Goal: Task Accomplishment & Management: Manage account settings

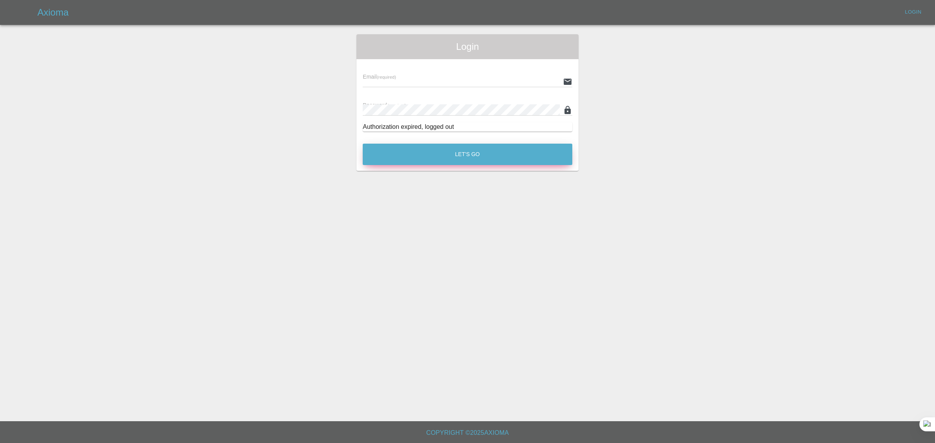
type input "[EMAIL_ADDRESS][DOMAIN_NAME]"
click at [448, 159] on button "Let's Go" at bounding box center [468, 154] width 210 height 21
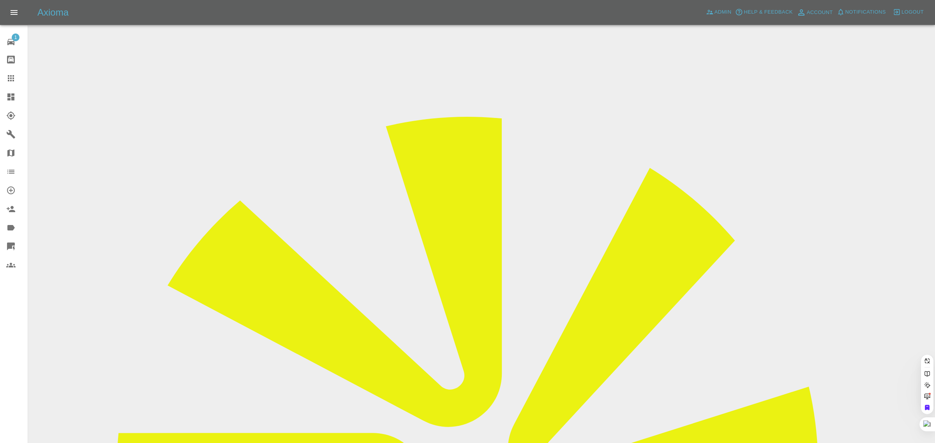
paste input "ibeardmore1@sky.com"
type input "ibeardmore1@sky.com"
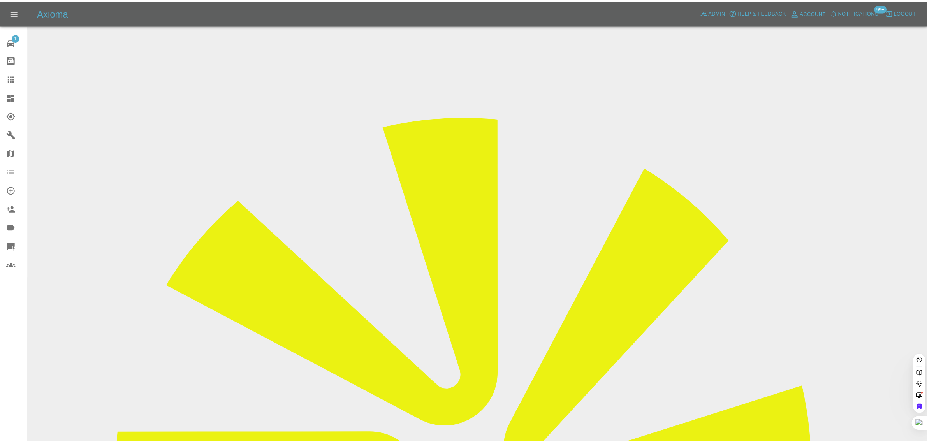
scroll to position [0, 0]
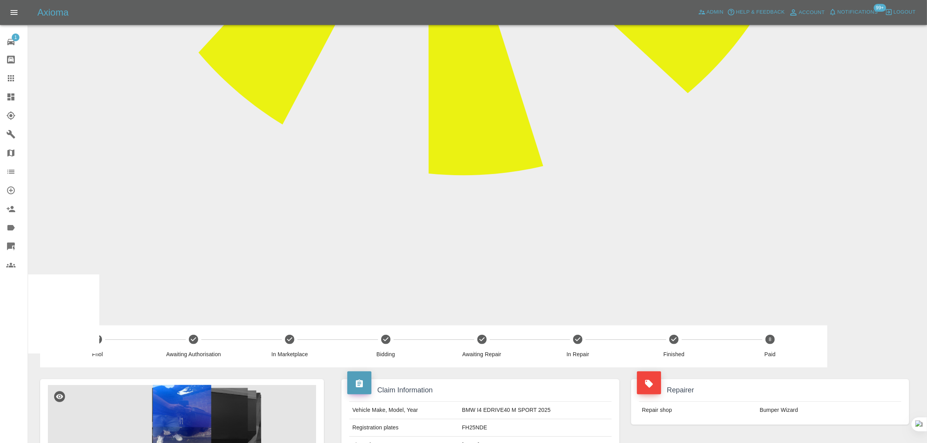
scroll to position [438, 0]
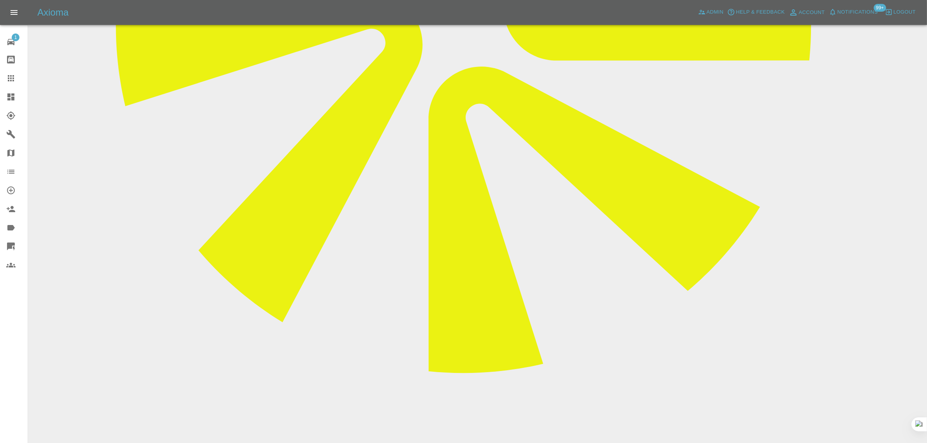
paste textarea "Thank you for your email. The repair has been completed"
type textarea "Thank you for your email. The repair has been completed"
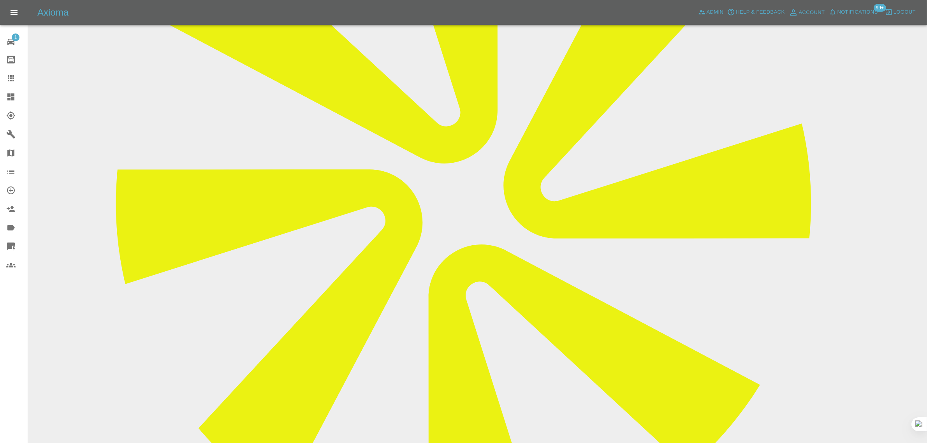
scroll to position [97, 0]
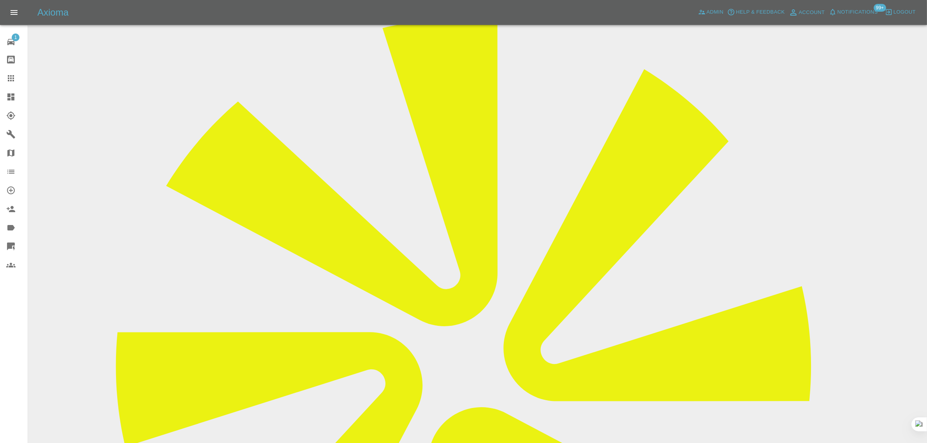
copy div "ibeardmore1@sky.com"
click at [10, 80] on icon at bounding box center [10, 78] width 9 height 9
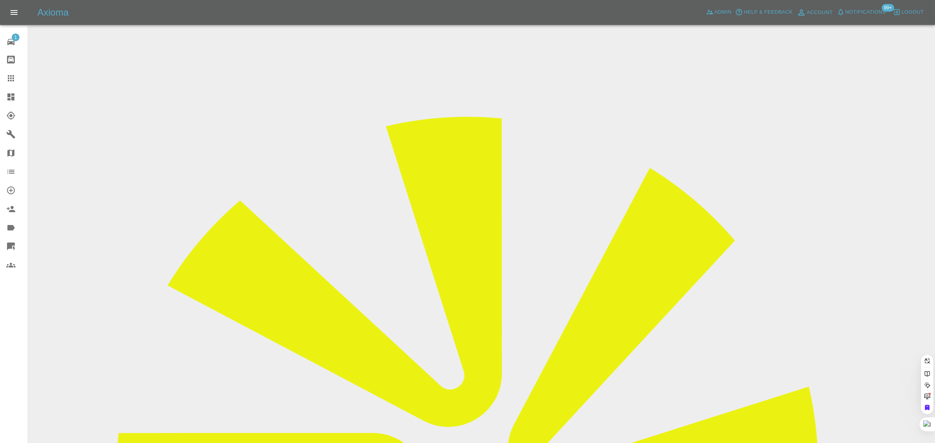
paste input "collegebshutt@gmail.com"
type input "collegebshutt@gmail.com"
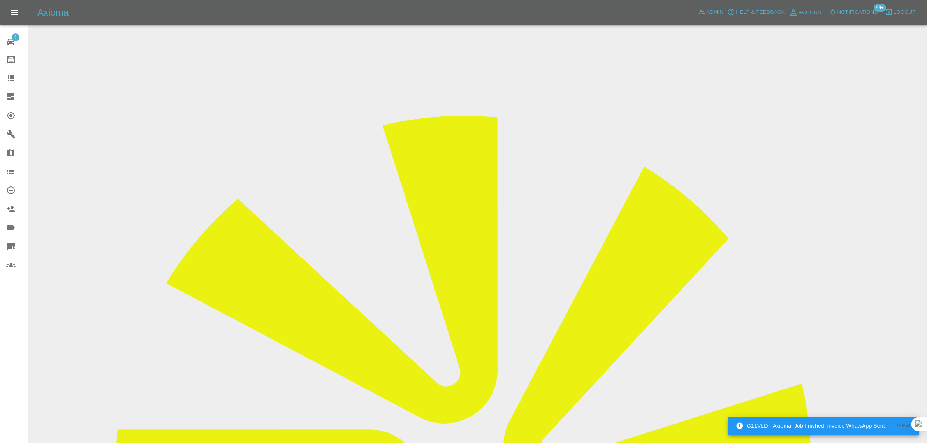
drag, startPoint x: 743, startPoint y: 122, endPoint x: 769, endPoint y: 120, distance: 25.8
copy td "Kirkwood"
click at [10, 78] on icon at bounding box center [10, 78] width 9 height 9
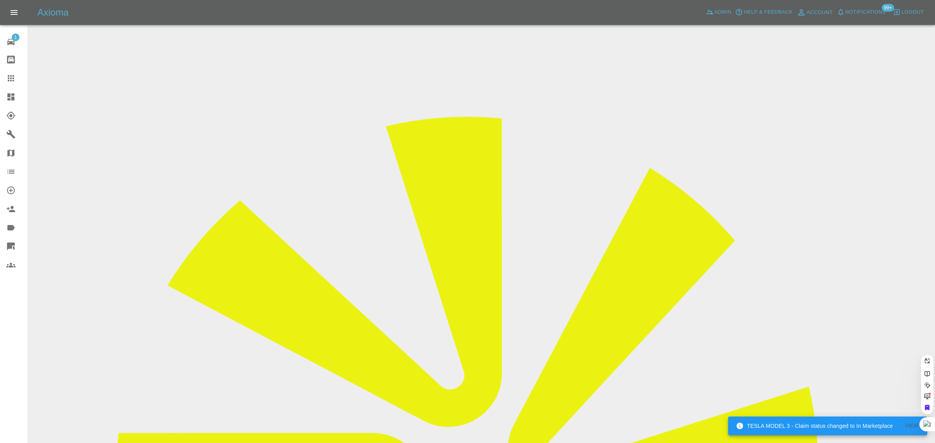
paste input "kaydenbartle22@gmail.com"
type input "kaydenbartle22@gmail.com"
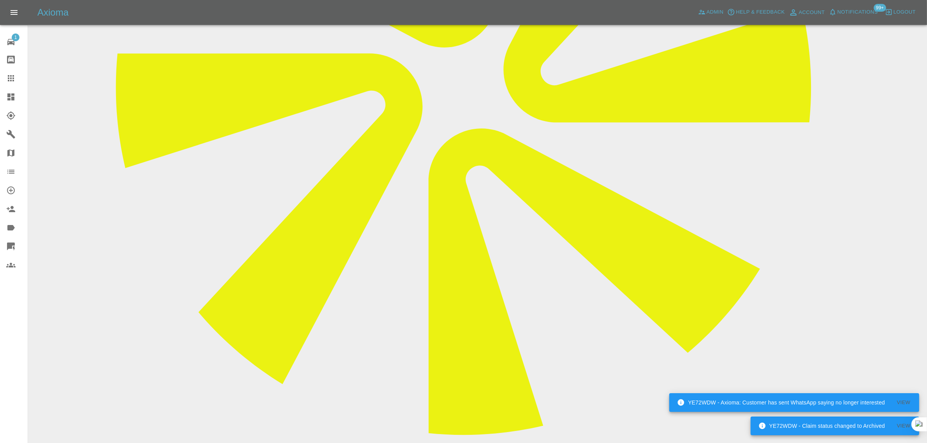
scroll to position [420, 0]
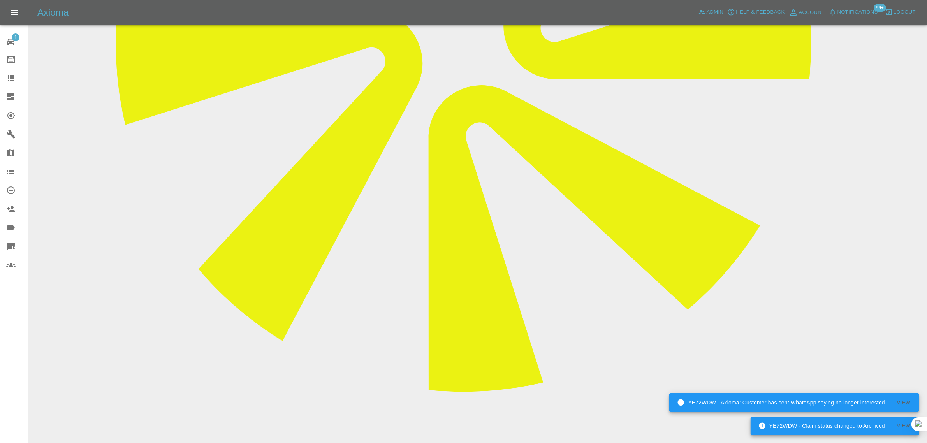
paste textarea "No I do not accept stop emailing me"
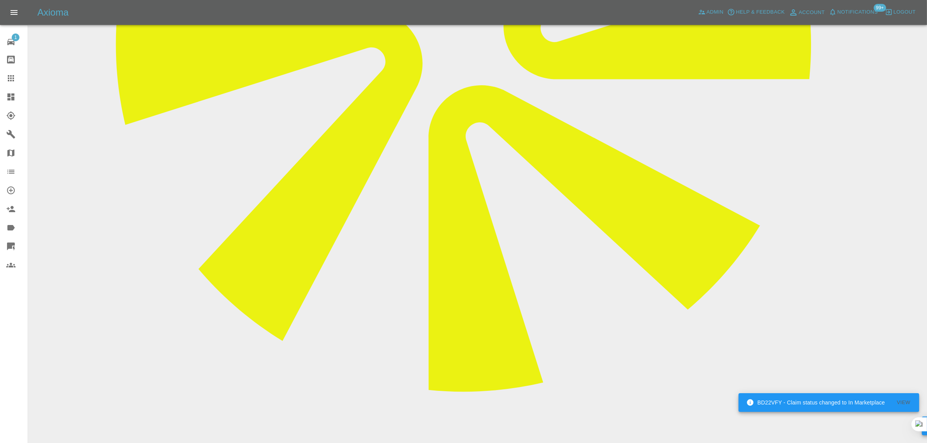
type textarea "No I do not accept stop emailing me"
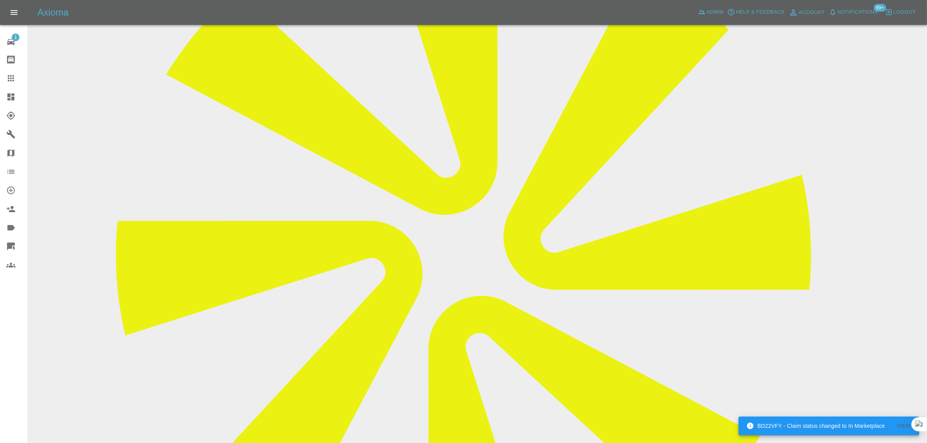
scroll to position [30, 0]
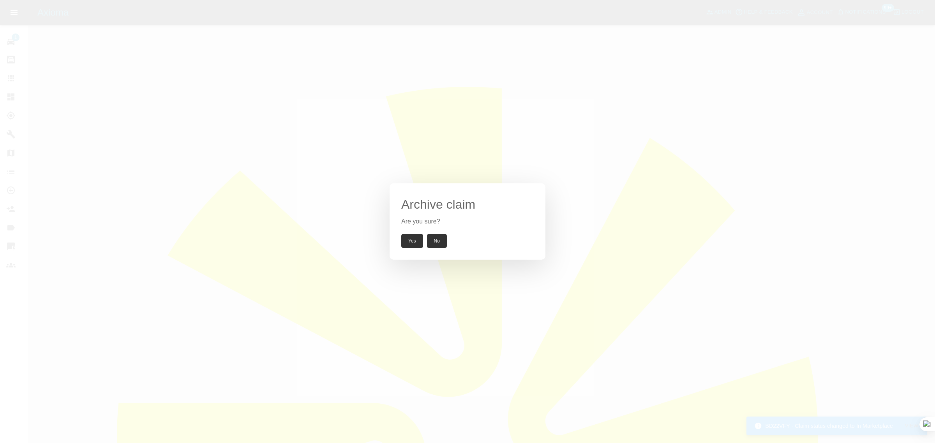
click at [414, 239] on button "Yes" at bounding box center [412, 241] width 22 height 14
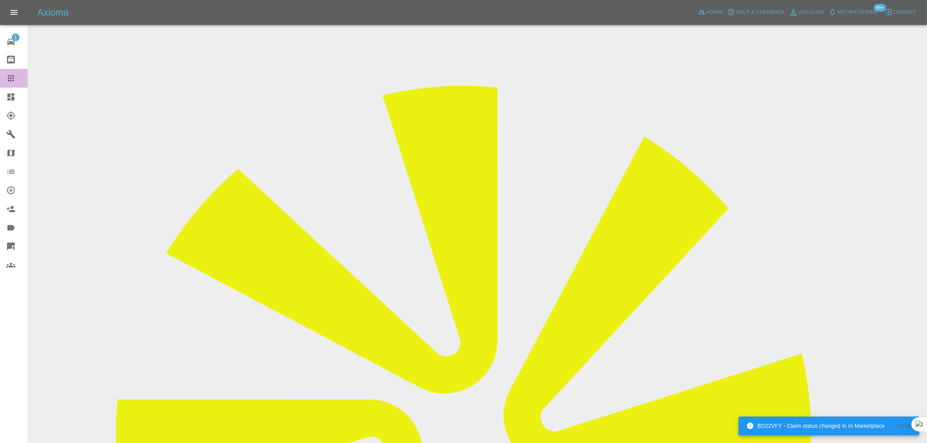
click at [14, 78] on icon at bounding box center [10, 78] width 9 height 9
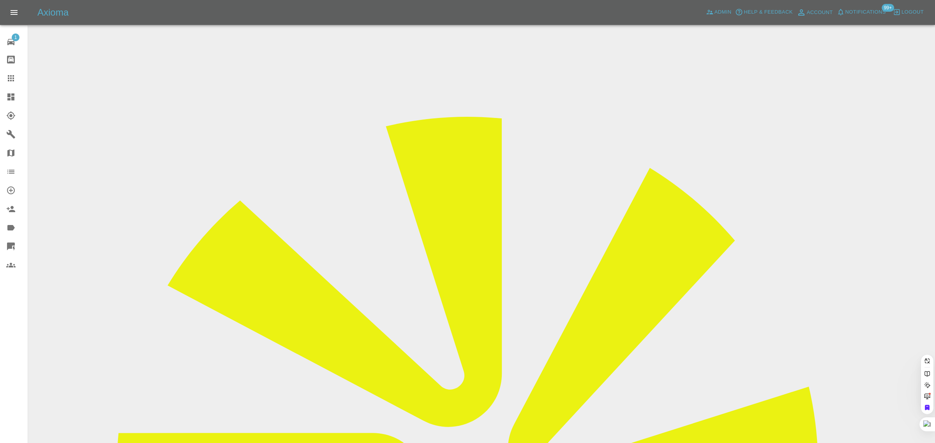
paste input "lexhunter.russell@cemex.com"
type input "lexhunter.russell@cemex.com"
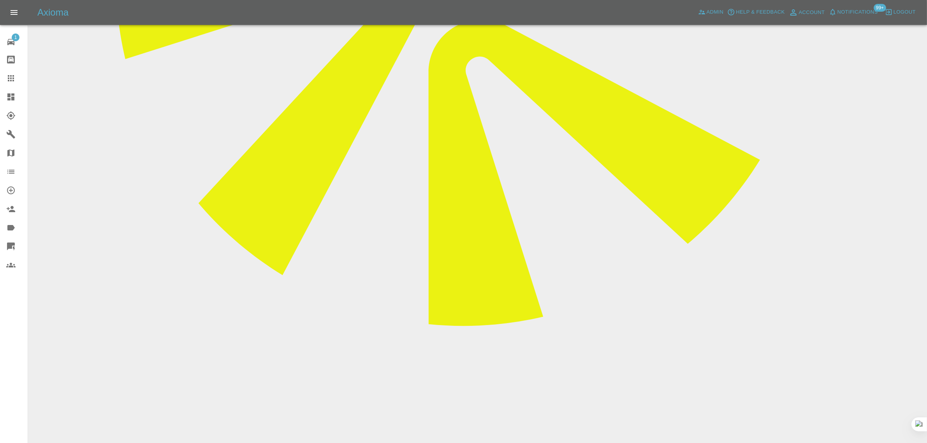
scroll to position [487, 0]
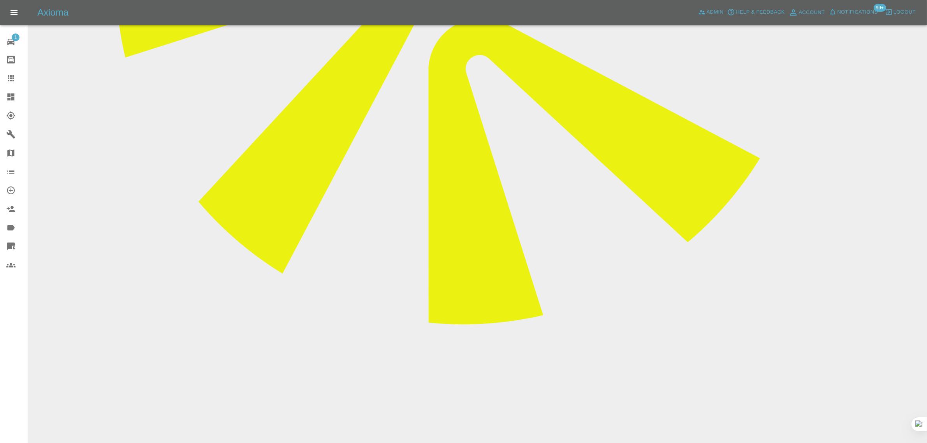
paste textarea "Hi Imogen It doesn’t look like it is going to be possible for me. Can we set an…"
type textarea "Hi Imogen It doesn’t look like it is going to be possible for me. Can we set an…"
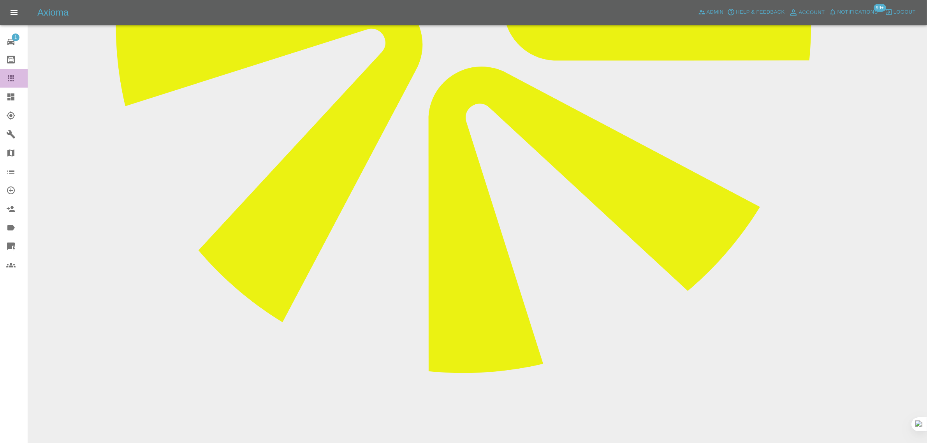
click at [14, 74] on icon at bounding box center [10, 78] width 9 height 9
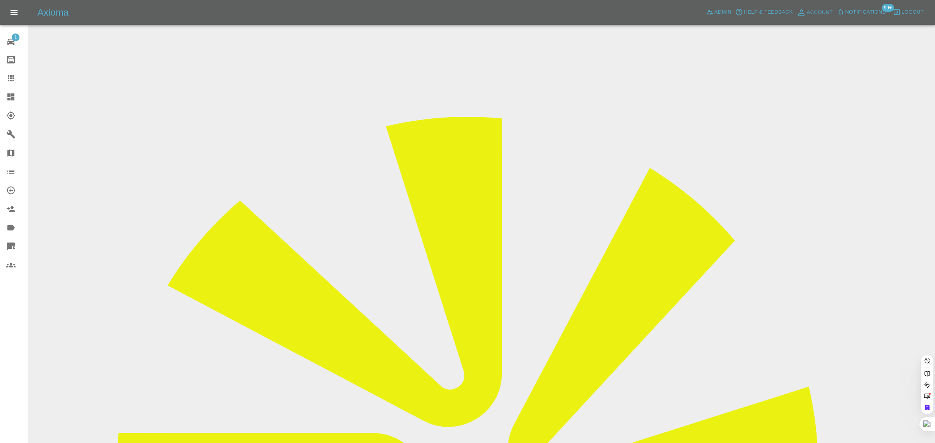
drag, startPoint x: 399, startPoint y: 257, endPoint x: 451, endPoint y: 261, distance: 52.0
paste input "peterjankowskyj@yahoo.co.uk"
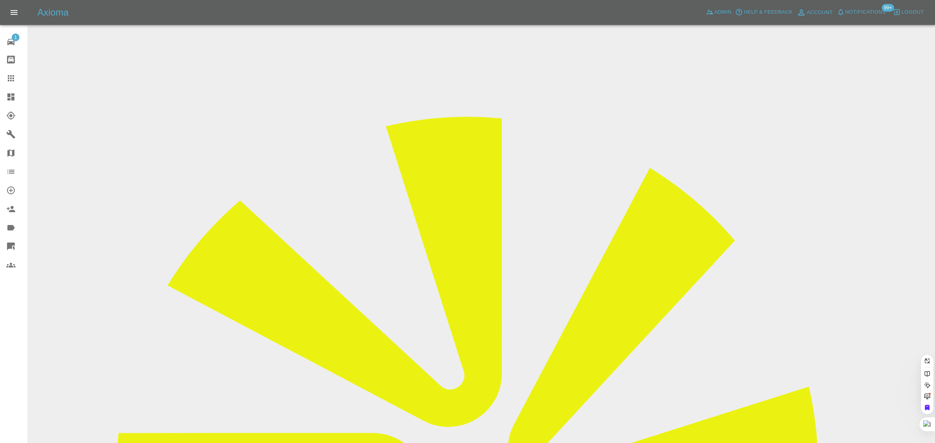
type input "peterjankowskyj@yahoo.co.uk"
click at [9, 312] on div "1 Repair home Bodyshop home Claims Dashboard Explorer Garages Map Organization …" at bounding box center [14, 221] width 28 height 443
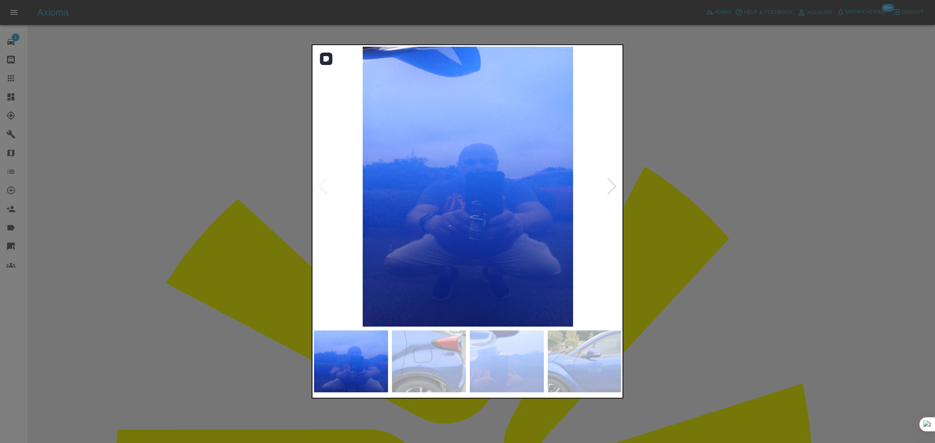
click at [610, 183] on div at bounding box center [612, 186] width 11 height 17
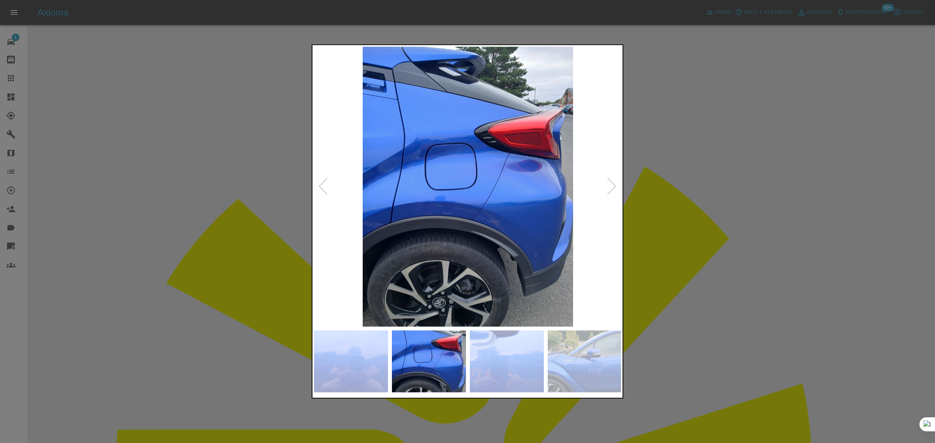
click at [610, 183] on div at bounding box center [612, 186] width 11 height 17
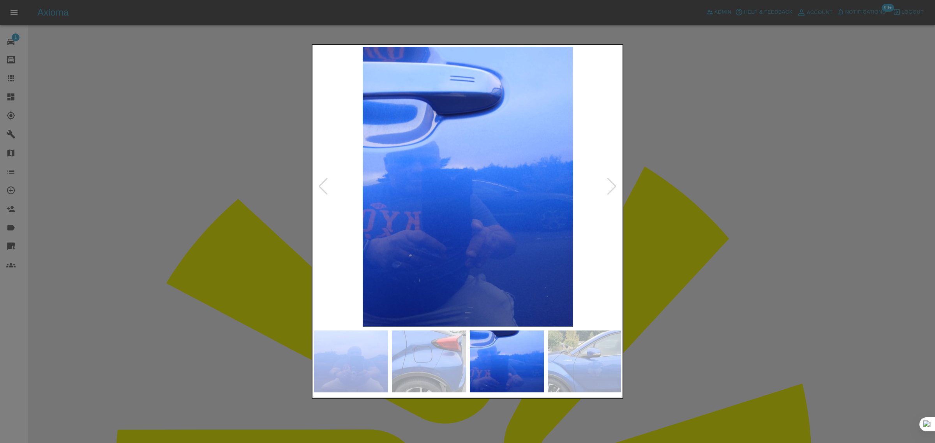
click at [610, 183] on div at bounding box center [612, 186] width 11 height 17
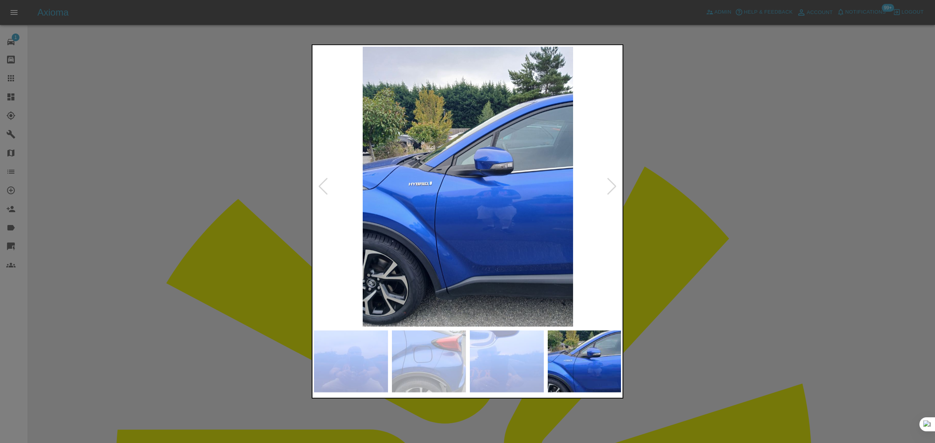
click at [607, 190] on div at bounding box center [612, 186] width 11 height 17
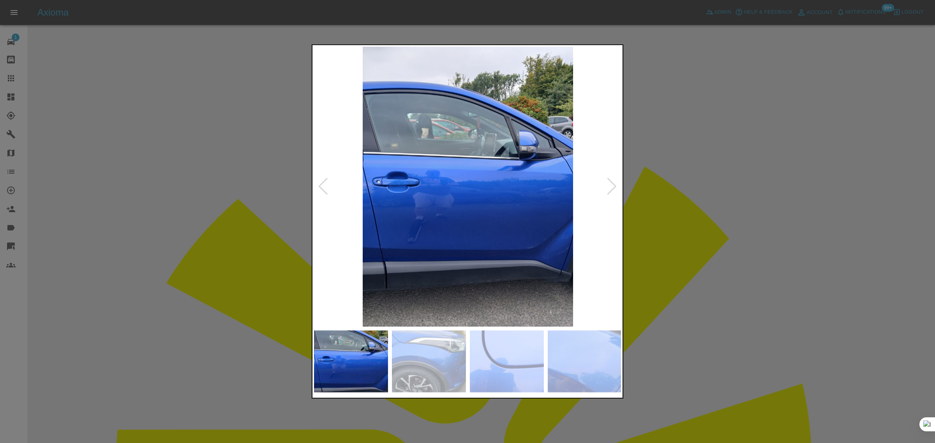
click at [695, 243] on div at bounding box center [467, 221] width 935 height 443
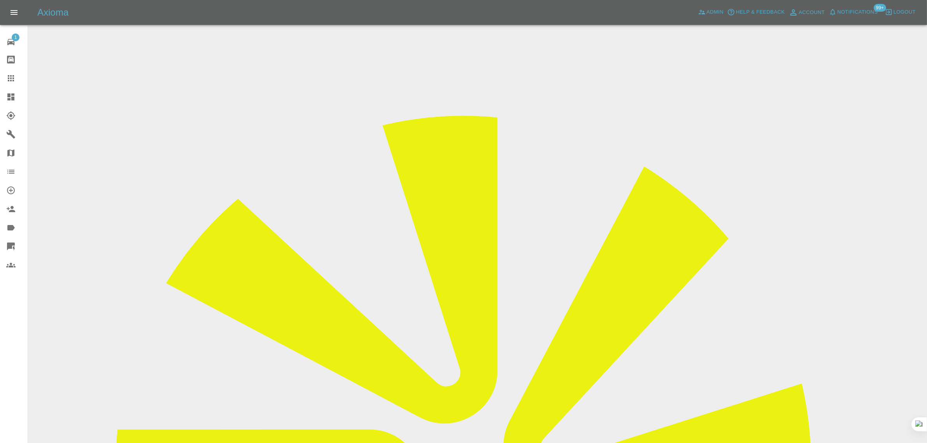
click at [12, 80] on icon at bounding box center [10, 78] width 9 height 9
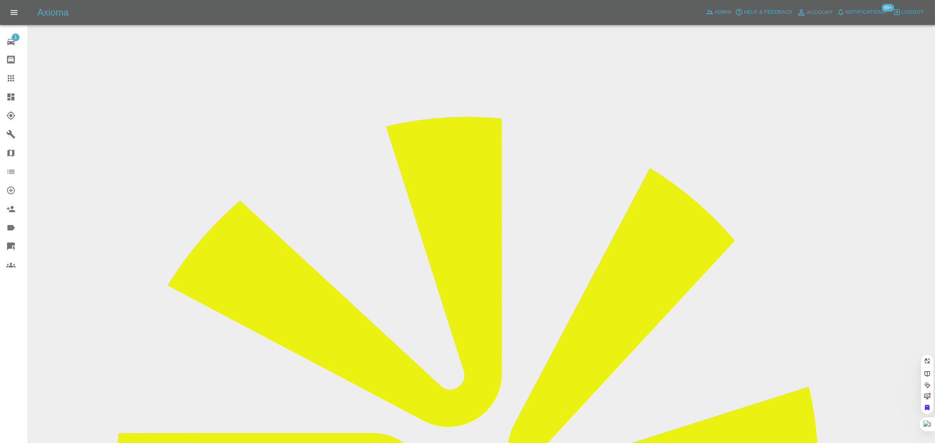
paste input "umangcshah@yahoo.com"
type input "umangcshah@yahoo.com"
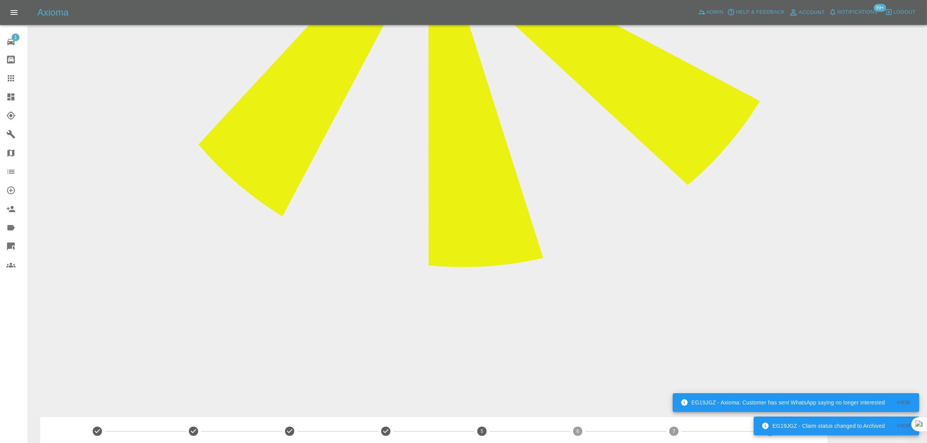
scroll to position [541, 0]
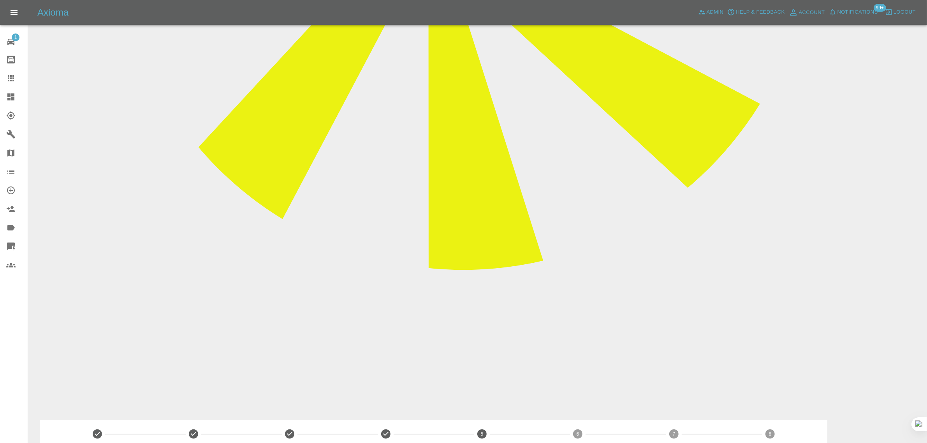
paste textarea "Repairer came today and left my premises. However I have few concerns about the…"
type textarea "Repairer came today and left my premises. However I have few concerns about the…"
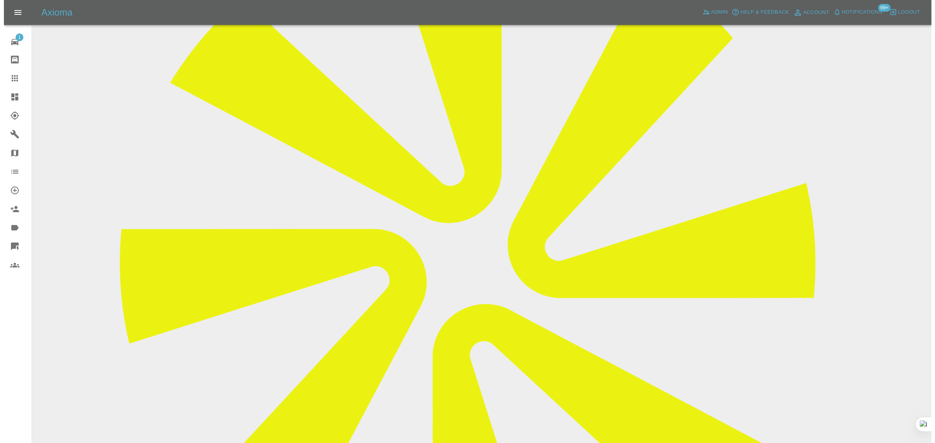
scroll to position [0, 0]
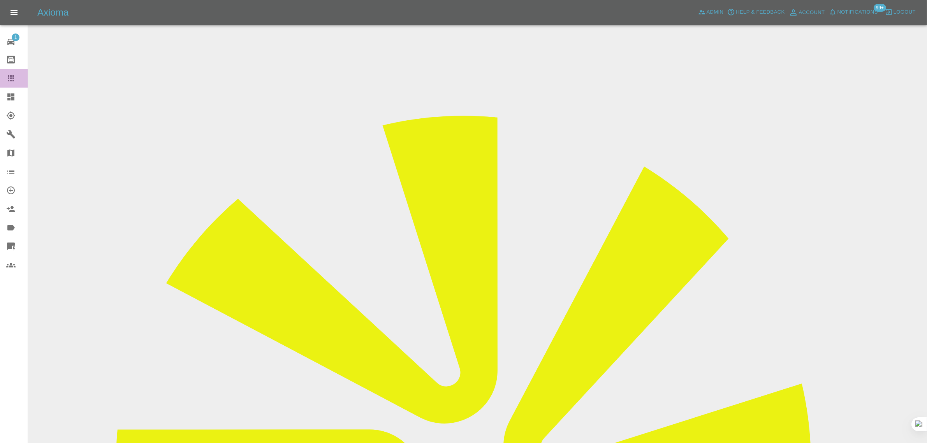
click at [16, 73] on link "Claims" at bounding box center [14, 78] width 28 height 19
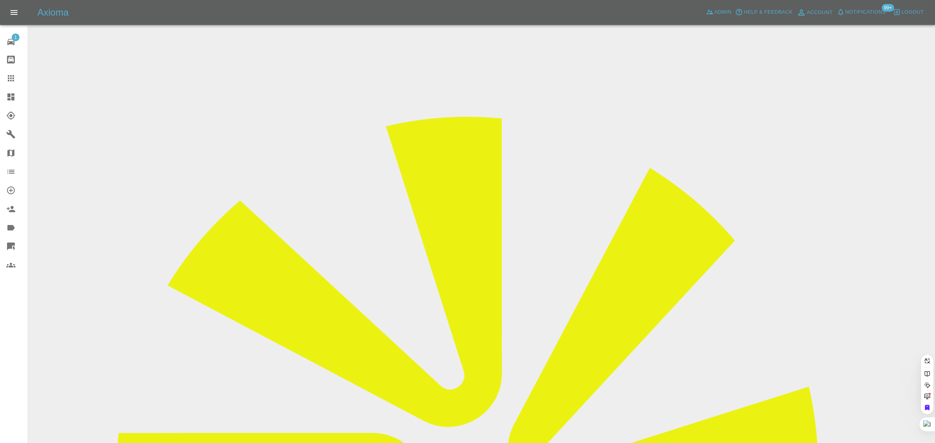
paste input "gazzaforeman1@gmail.com"
type input "gazzaforeman1@gmail.com"
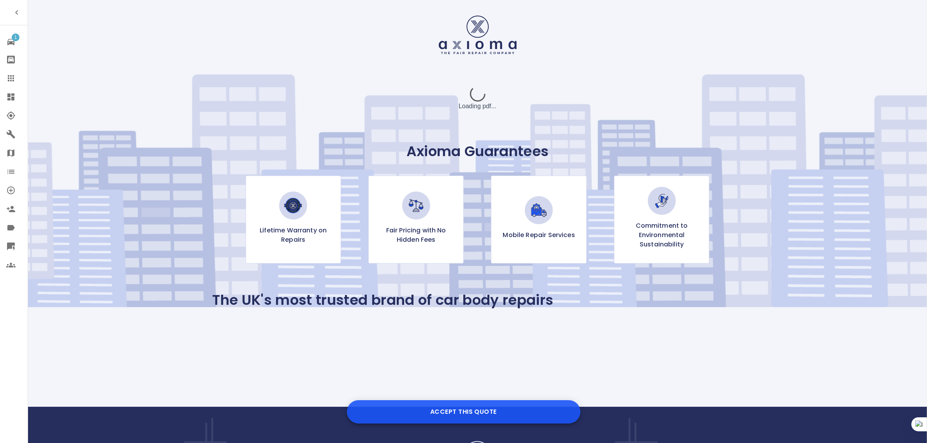
click at [443, 406] on button "Accept this Quote" at bounding box center [464, 411] width 234 height 23
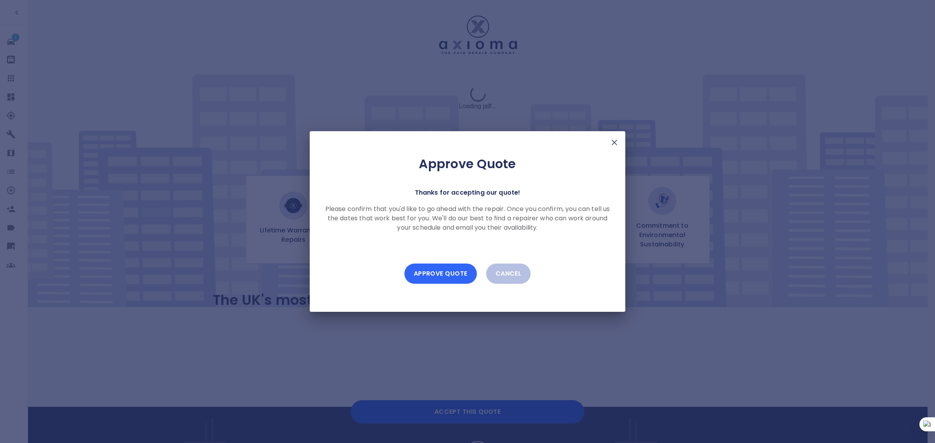
click at [439, 271] on button "Approve Quote" at bounding box center [440, 274] width 72 height 20
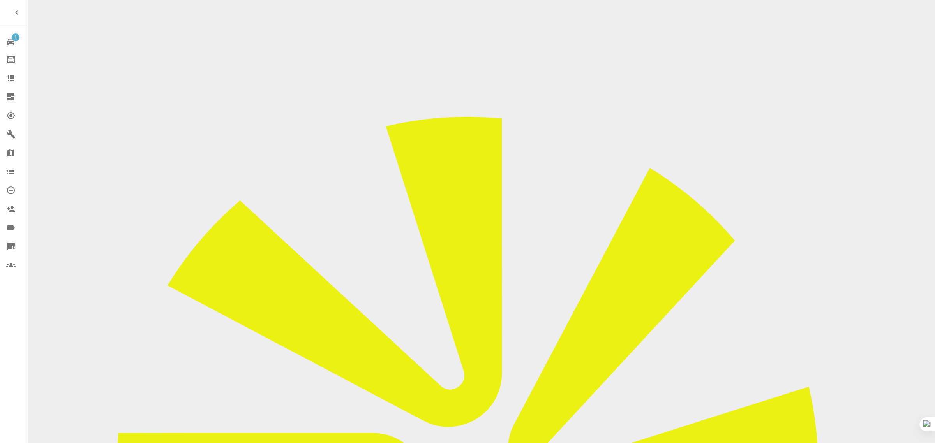
click at [5, 77] on link "Claims" at bounding box center [14, 78] width 28 height 19
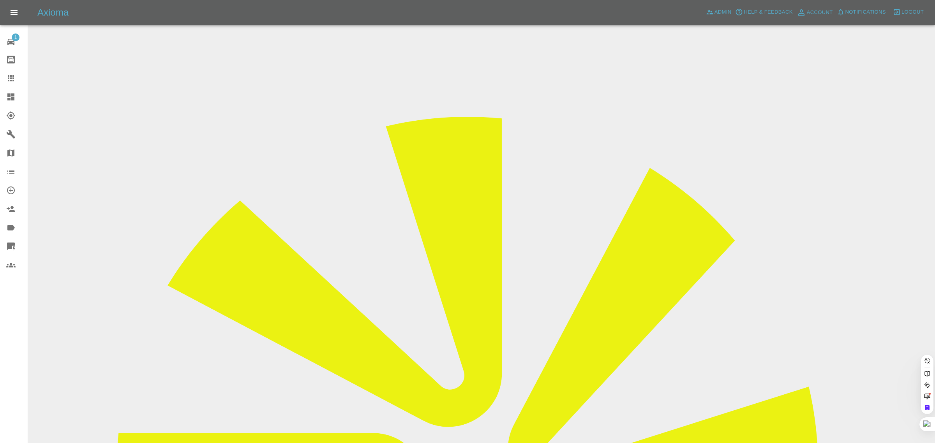
paste input "gazzaforeman1@gmail.com"
type input "gazzaforeman1@gmail.com"
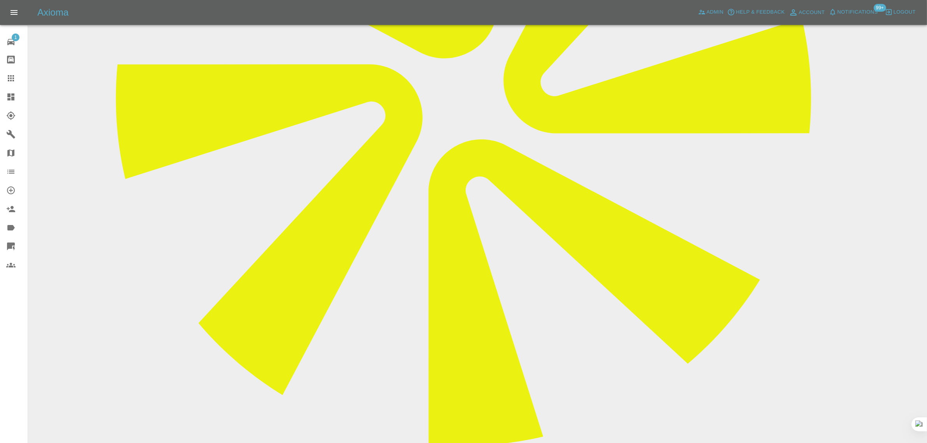
scroll to position [411, 0]
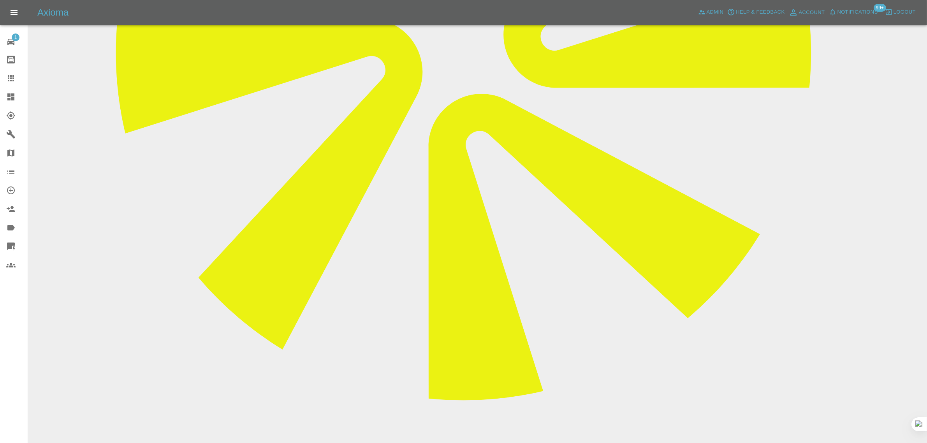
paste textarea "Can we do 9th September please 0800 hours please let me no"
type textarea "Can we do 9th September please 0800 hours please let me no"
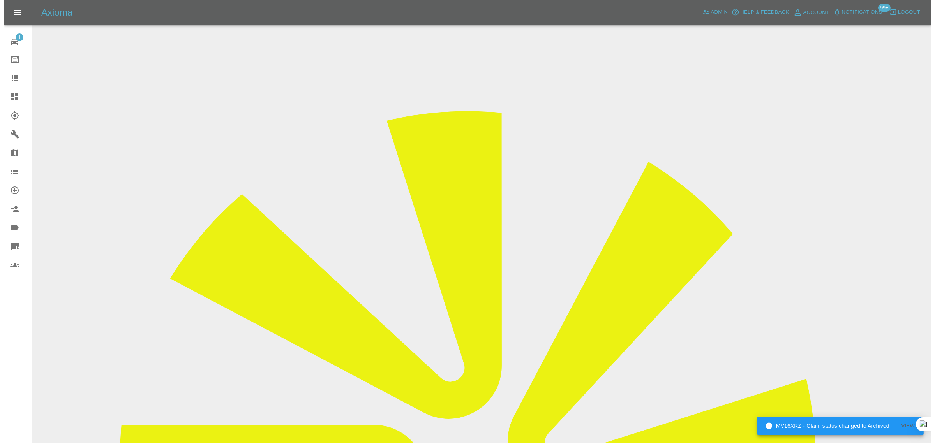
scroll to position [0, 0]
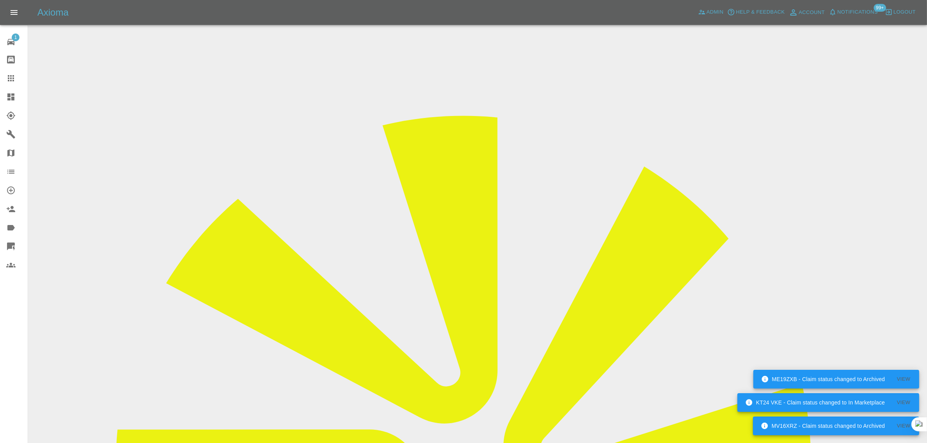
click at [14, 82] on icon at bounding box center [10, 78] width 9 height 9
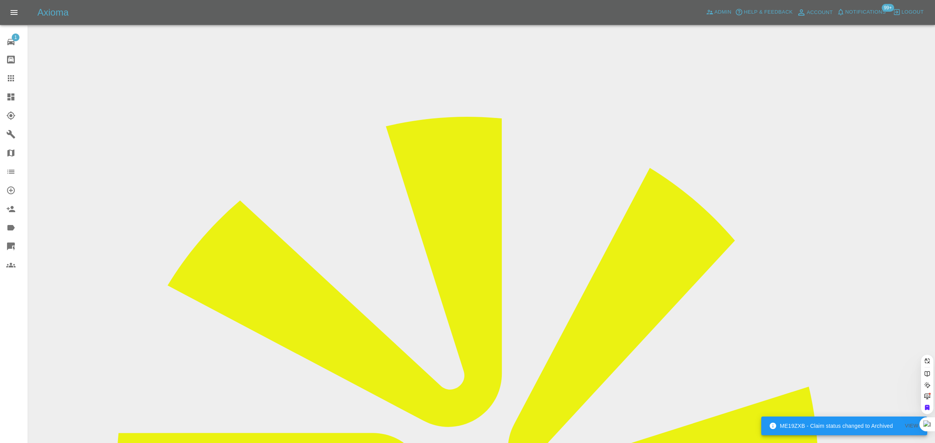
paste input "amanda-jayne-x1989@hotmail.co.uk"
type input "amanda-jayne-x1989@hotmail.co."
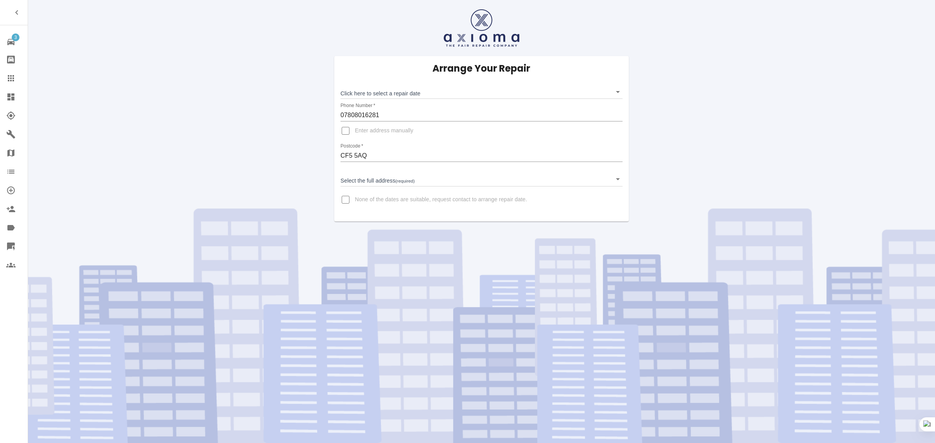
click at [347, 201] on input "None of the dates are suitable, request contact to arrange repair date." at bounding box center [345, 199] width 19 height 19
checkbox input "true"
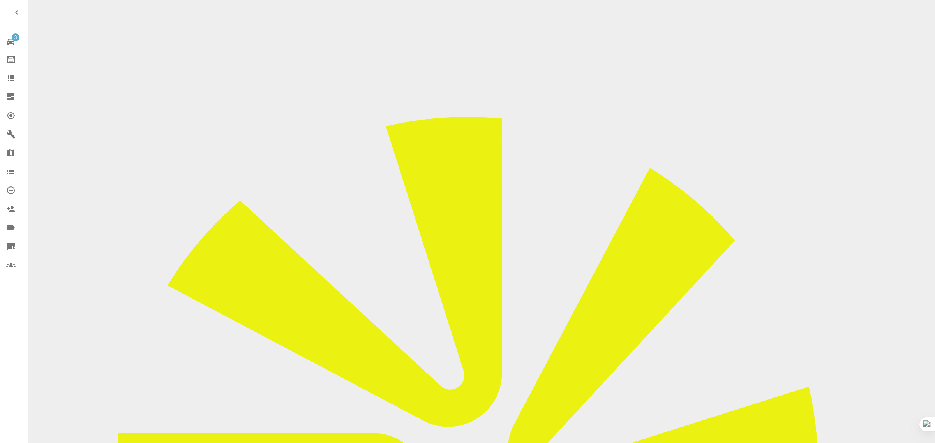
paste input "Unfortunately these dates are no good for myself at the moment. Do you have any…"
type input "Unfortunately these dates are no good for myself at the moment. Do you have any…"
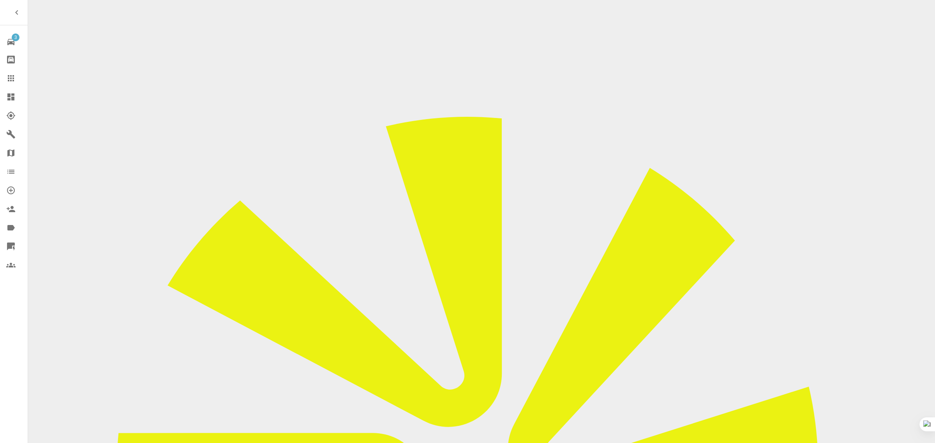
click at [10, 72] on link "Claims" at bounding box center [14, 78] width 28 height 19
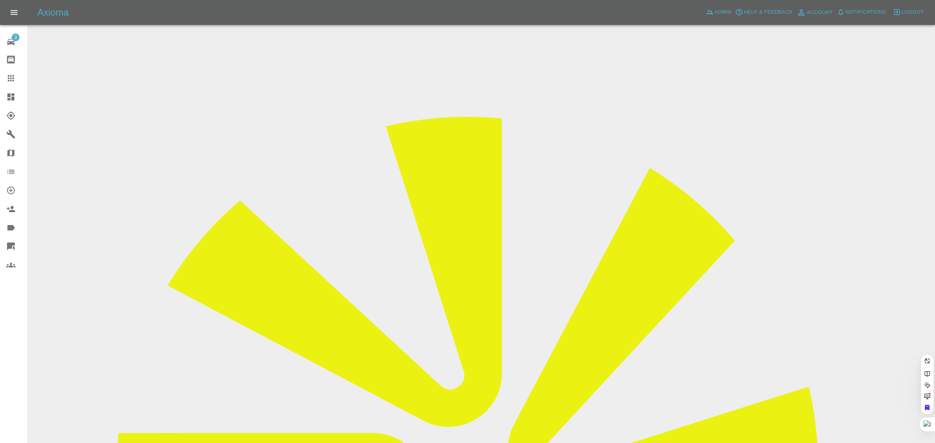
paste input "javeda001@hotmail.com"
type input "javeda001@hotmail.com"
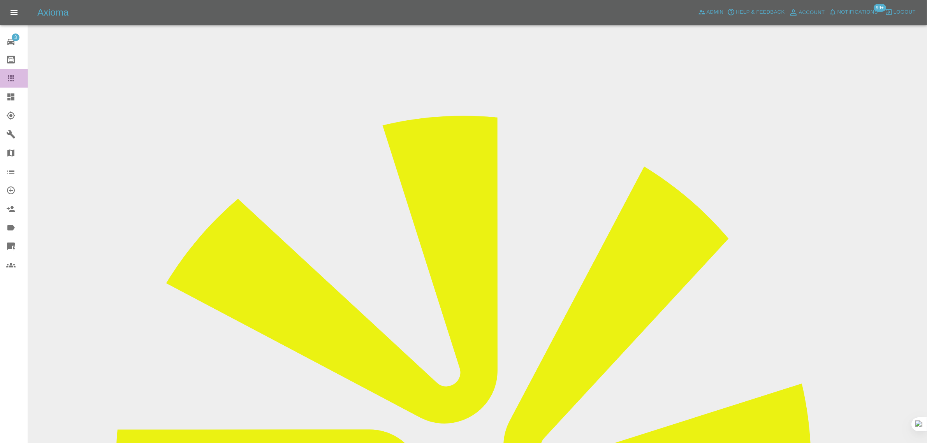
click at [12, 75] on icon at bounding box center [10, 78] width 9 height 9
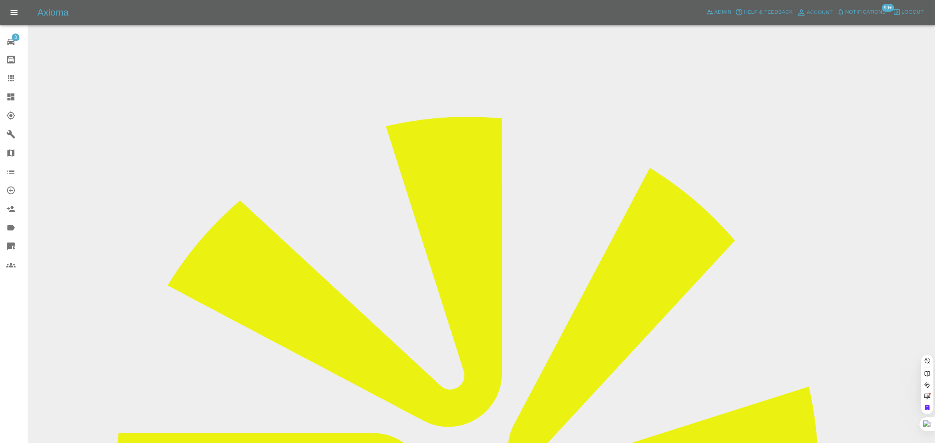
paste input "[EMAIL_ADDRESS][DOMAIN_NAME]"
type input "[EMAIL_ADDRESS][DOMAIN_NAME]"
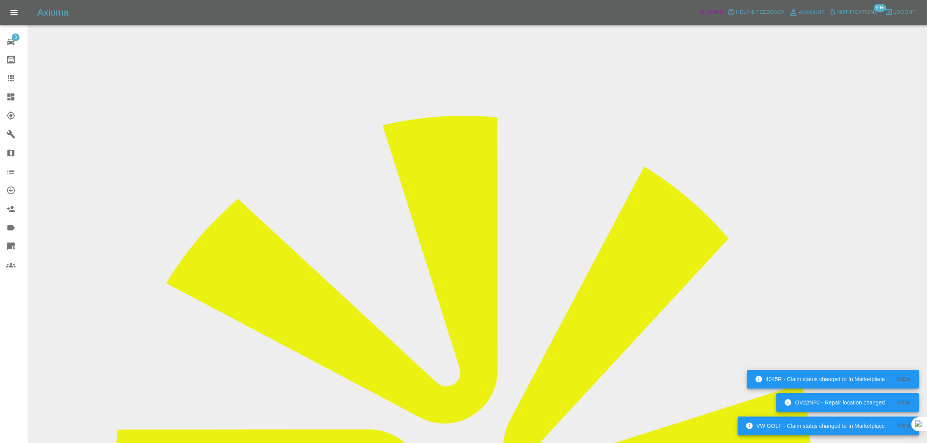
click at [711, 8] on span "Admin" at bounding box center [715, 12] width 17 height 9
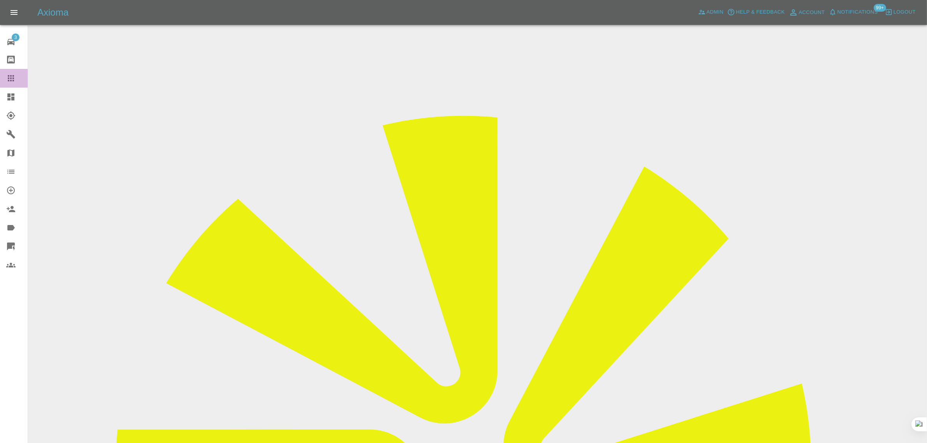
click at [11, 84] on link "Claims" at bounding box center [14, 78] width 28 height 19
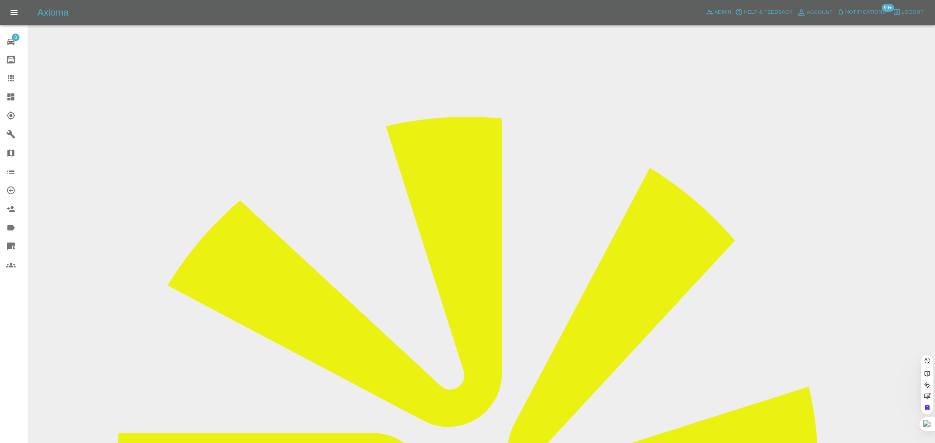
paste input "louise.hanman@rainworthfleet.co.uk"
type input "louise.hanman@rainworthfleet.co.u"
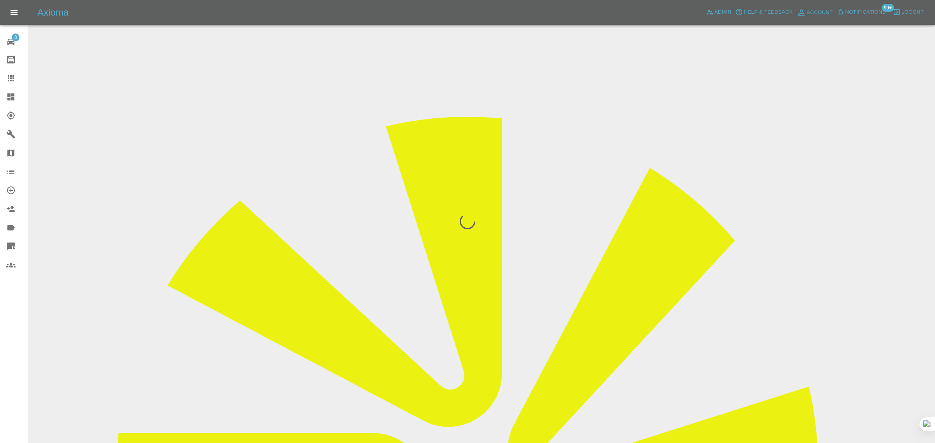
click at [21, 342] on div "3 Repair home Bodyshop home Claims Dashboard Explorer Garages Map Organization …" at bounding box center [14, 221] width 28 height 443
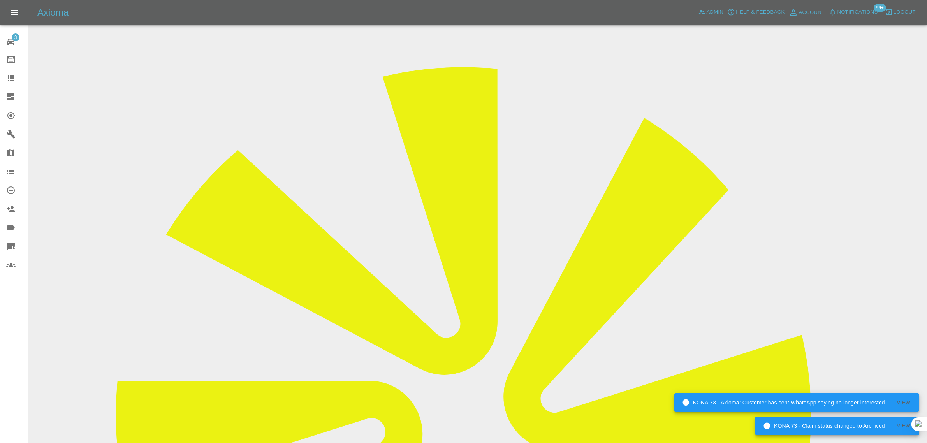
scroll to position [34, 0]
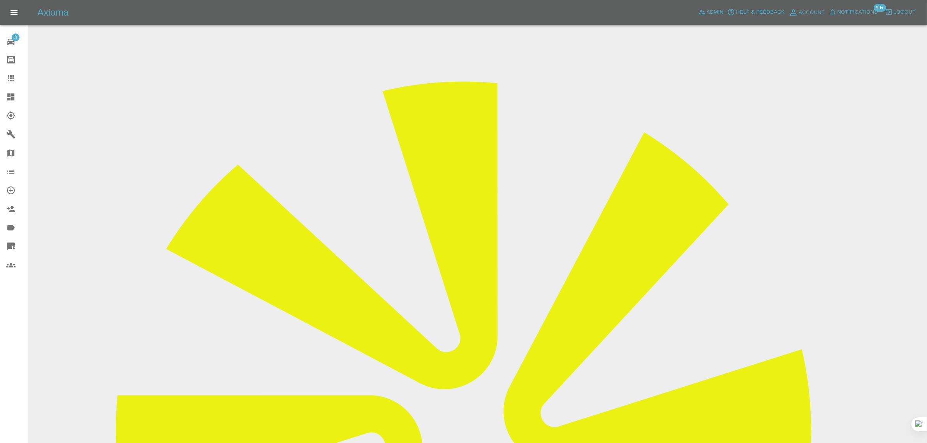
click at [16, 79] on div at bounding box center [17, 78] width 22 height 9
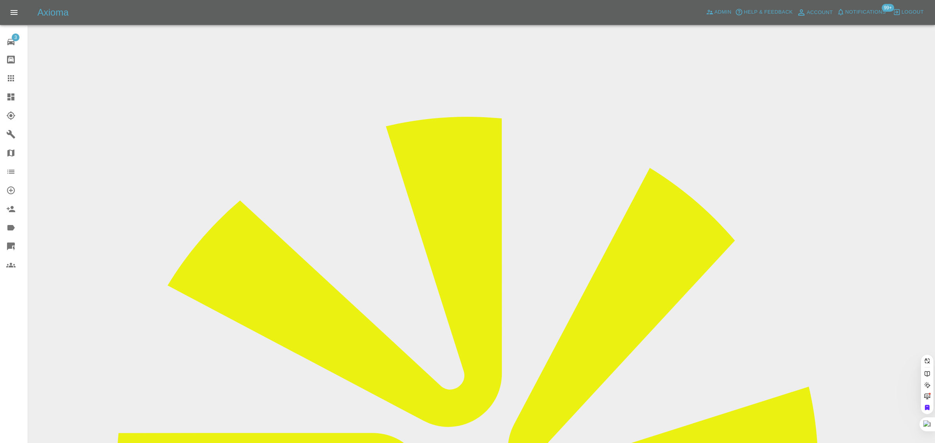
paste input "Katie.Rose@envar.co.uk"
type input "Katie.Rose@envar.co.uk"
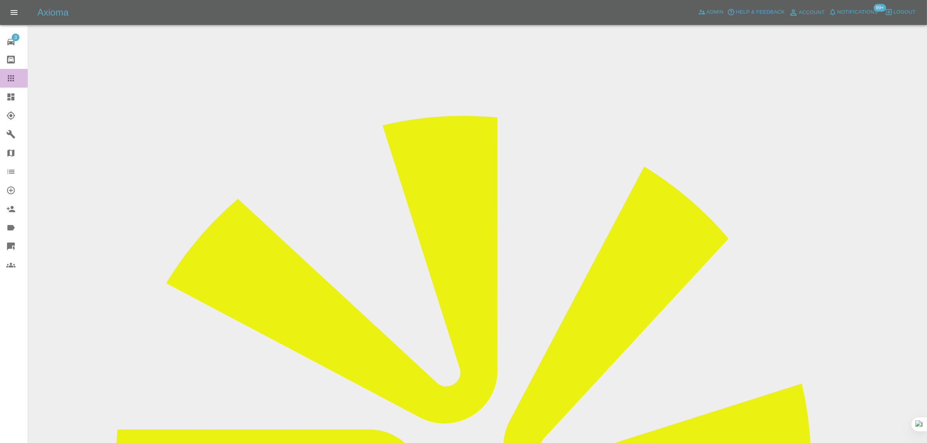
click at [9, 78] on icon at bounding box center [11, 78] width 6 height 6
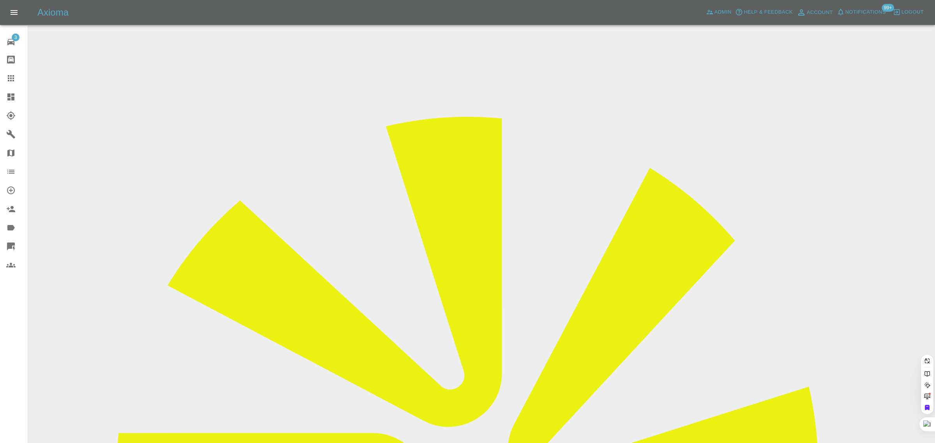
paste input "kayleigh.martin@aol.com"
type input "kayleigh.martin@aol.co"
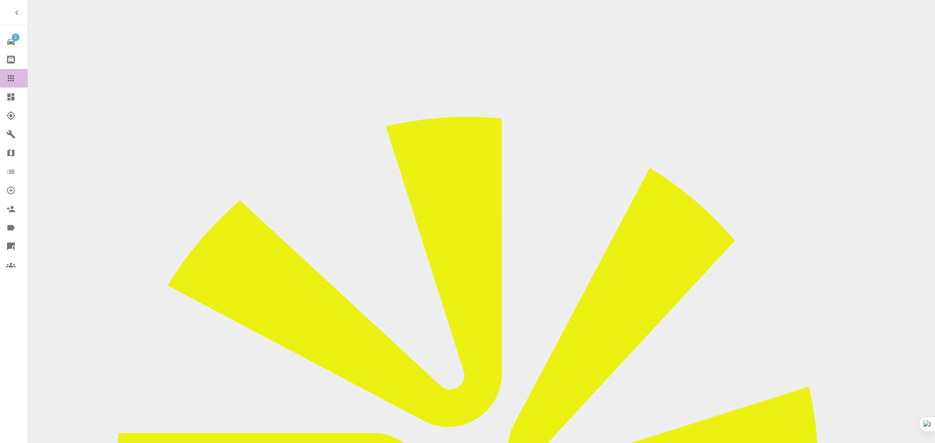
click at [18, 77] on div at bounding box center [17, 78] width 22 height 9
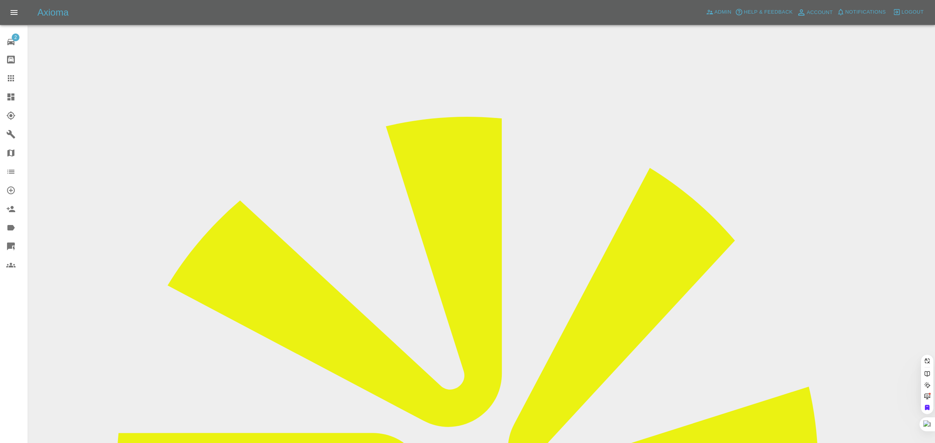
paste input "javeda001@hotmail.com"
type input "javeda001@hotmail.co"
click at [18, 316] on div "2 Repair home Bodyshop home Claims Dashboard Explorer Garages Map Organization …" at bounding box center [14, 221] width 28 height 443
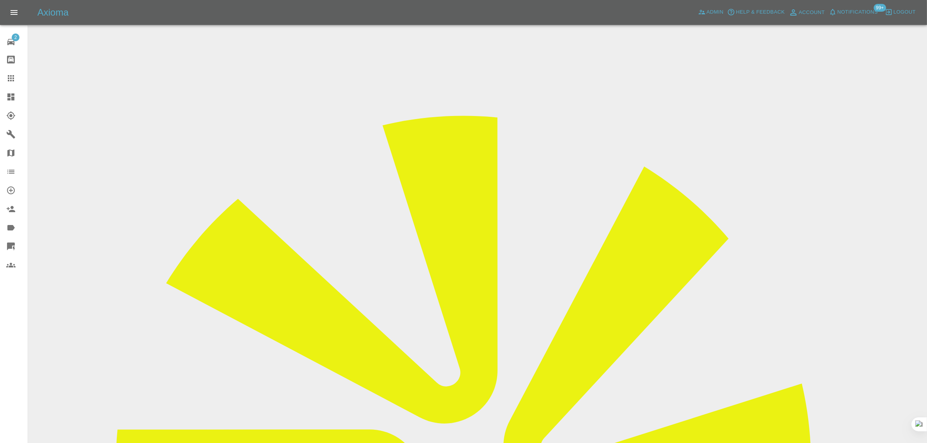
click at [11, 81] on icon at bounding box center [11, 78] width 6 height 6
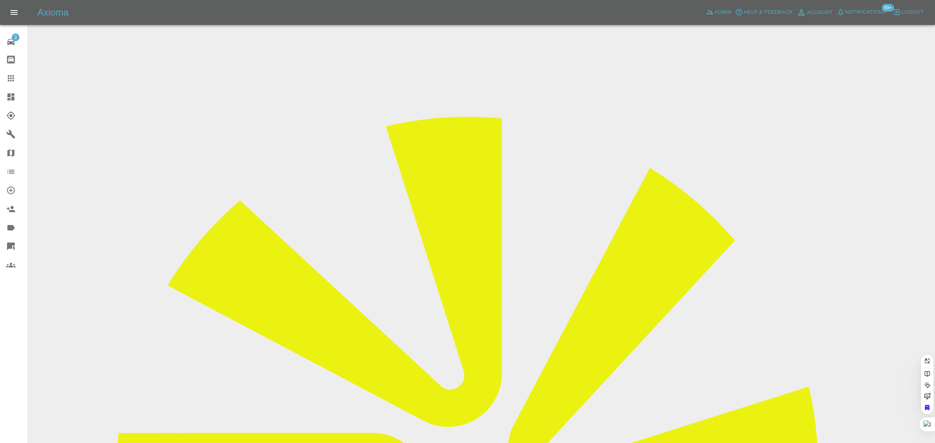
paste input "davejcory@gmail.com"
type input "davejcory@gmail.com"
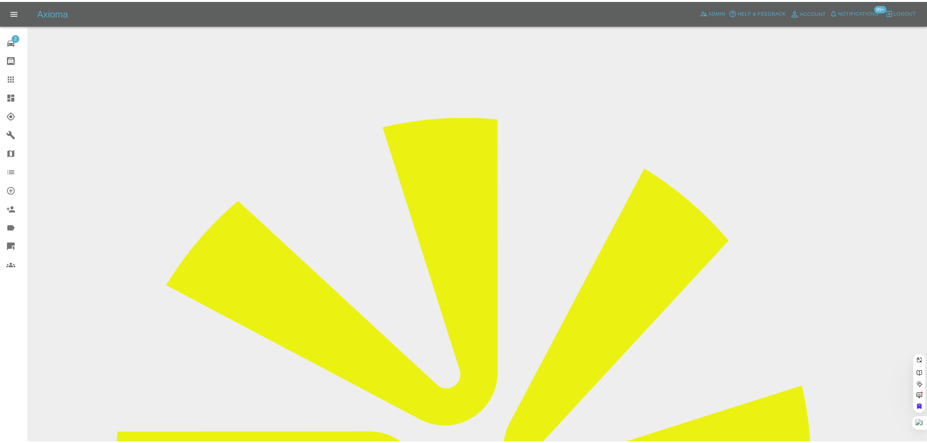
scroll to position [0, 0]
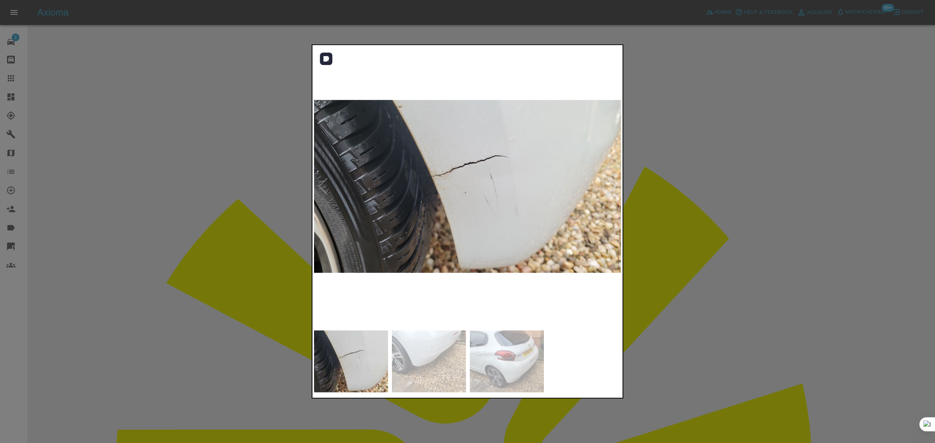
click at [492, 195] on img at bounding box center [468, 187] width 308 height 280
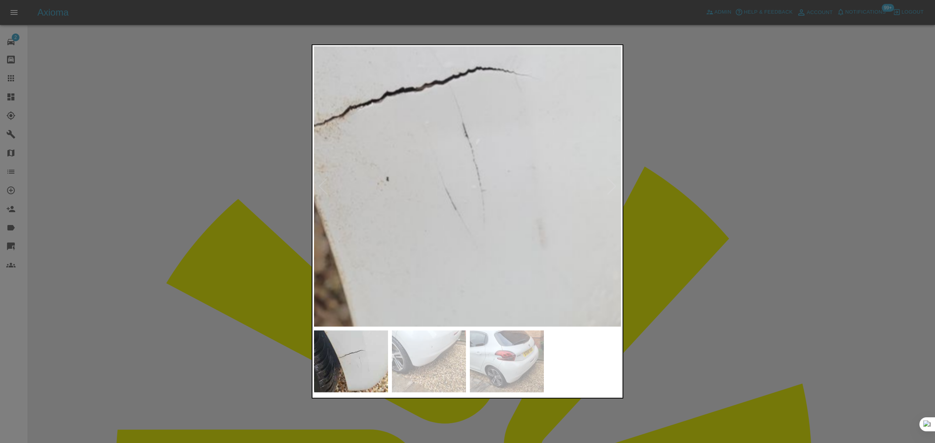
click at [492, 195] on img at bounding box center [394, 161] width 923 height 840
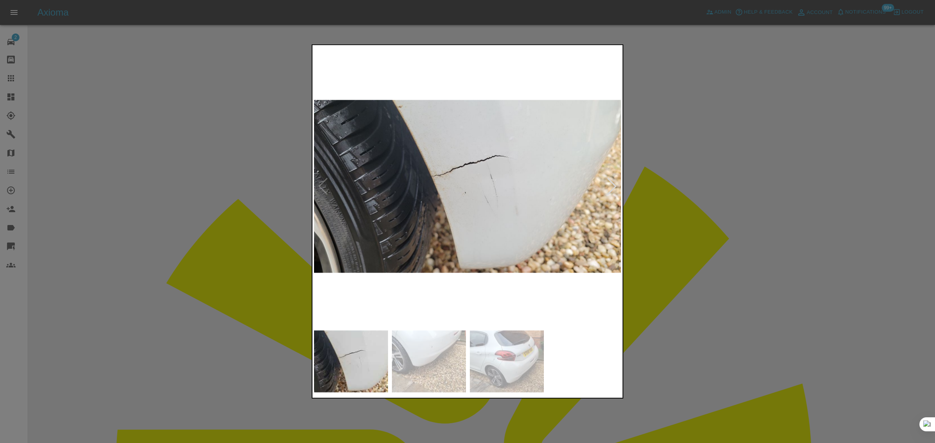
click at [615, 187] on div at bounding box center [612, 186] width 11 height 17
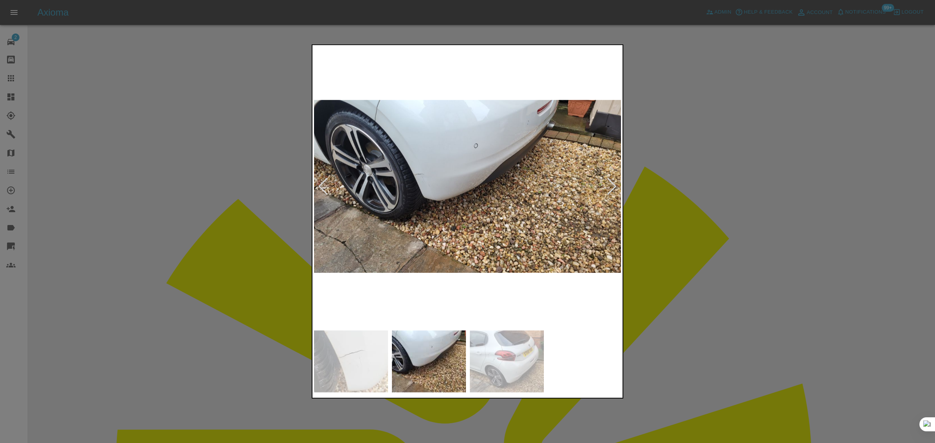
click at [612, 184] on div at bounding box center [612, 186] width 11 height 17
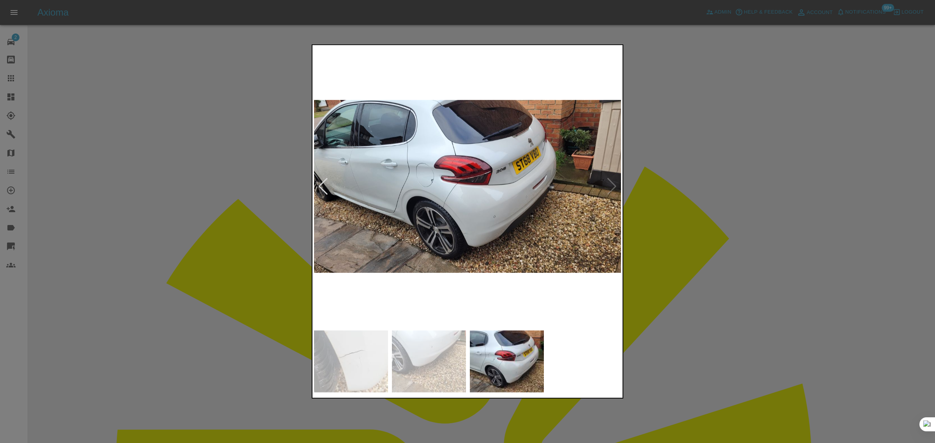
click at [612, 184] on img at bounding box center [468, 187] width 308 height 280
click at [702, 183] on div at bounding box center [467, 221] width 935 height 443
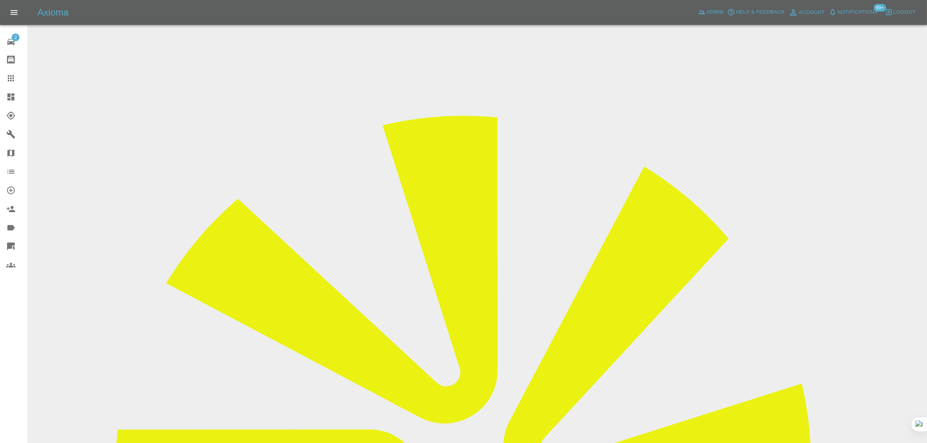
click at [14, 81] on icon at bounding box center [10, 78] width 9 height 9
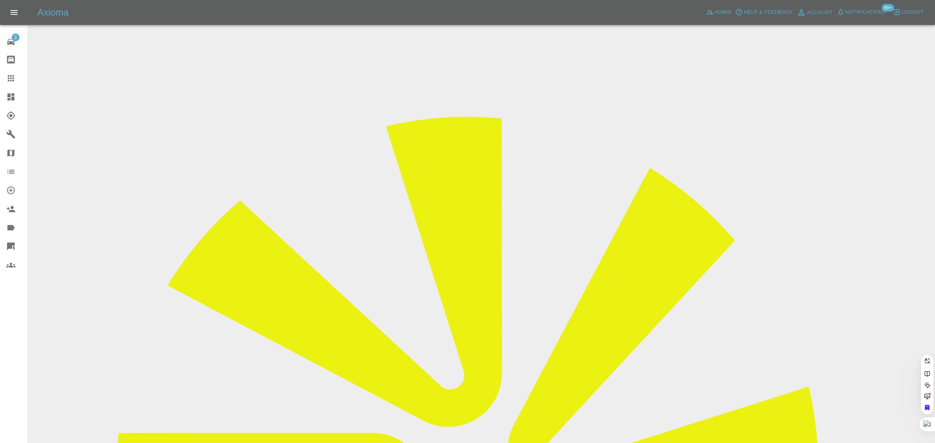
paste input "peterjankowskyj@yahoo.co.uk"
type input "peterjankowskyj@yahoo.co.u"
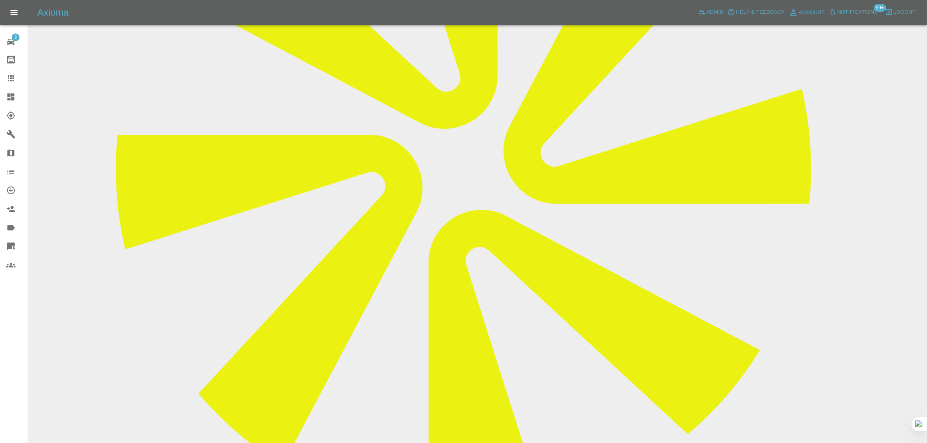
scroll to position [438, 0]
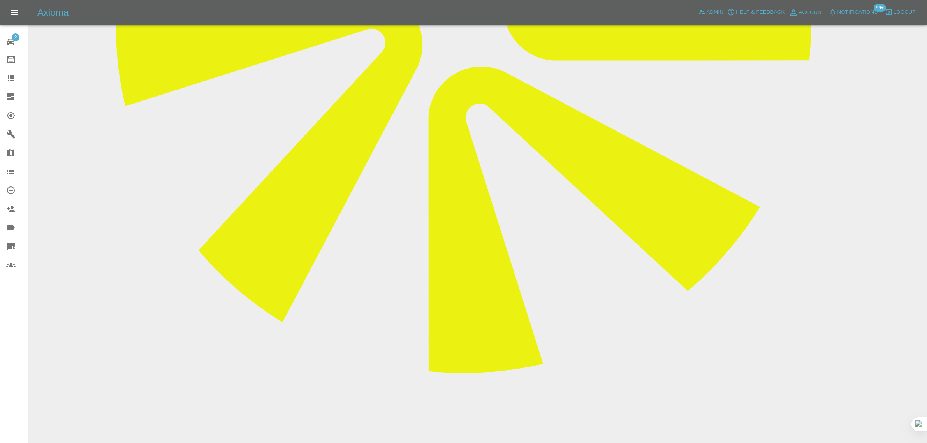
paste textarea "Even though these scratches are on different panels of the car they are very mi…"
type textarea "Even though these scratches are on different panels of the car they are very mi…"
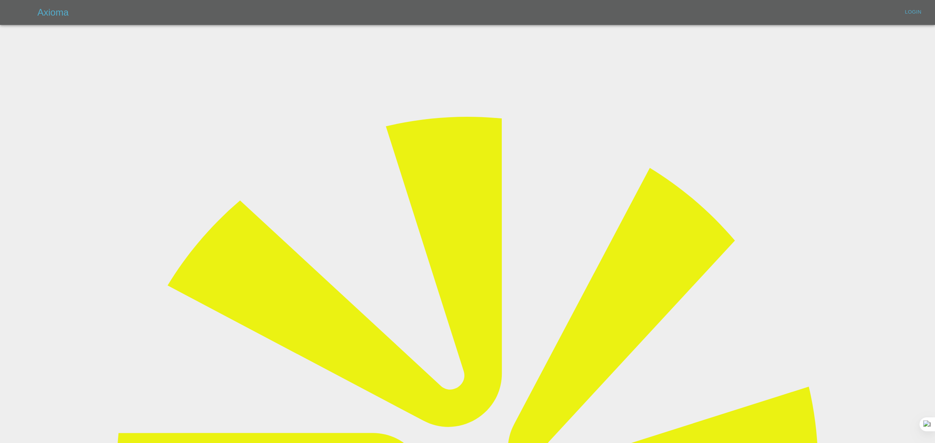
type input "bookkeeping@fifoaccounting.com"
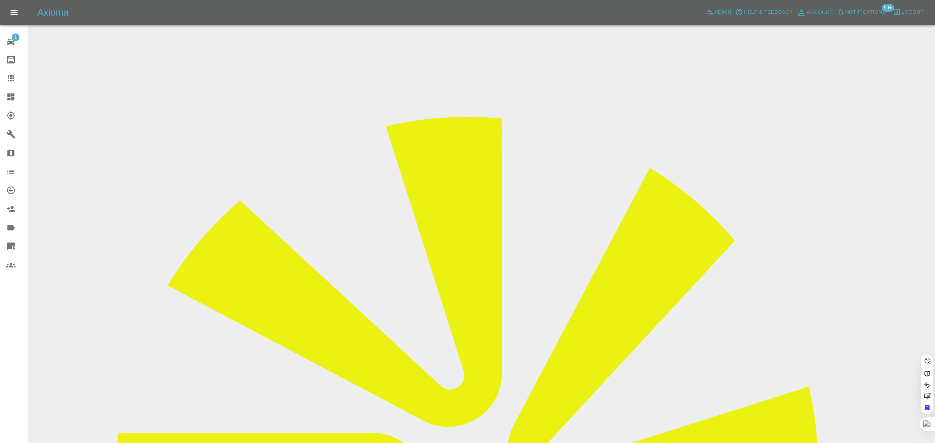
paste input "peterjankowskyj@yahoo.co.uk"
type input "peterjankowskyj@yahoo.co.uk"
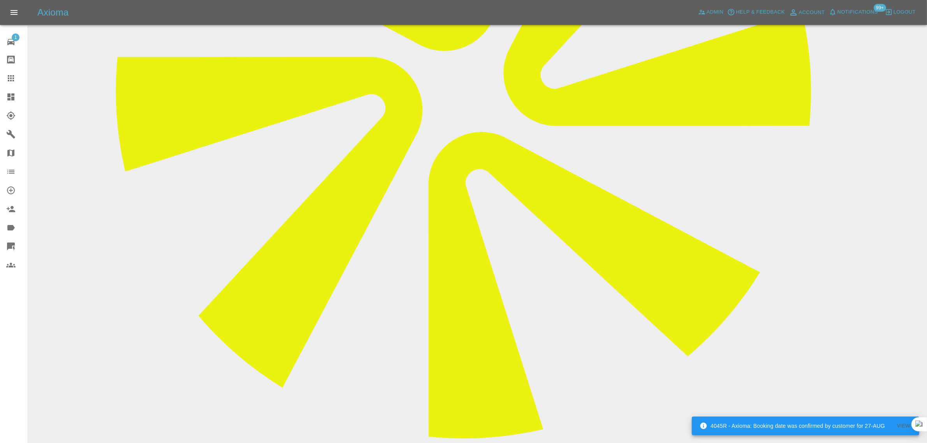
scroll to position [456, 0]
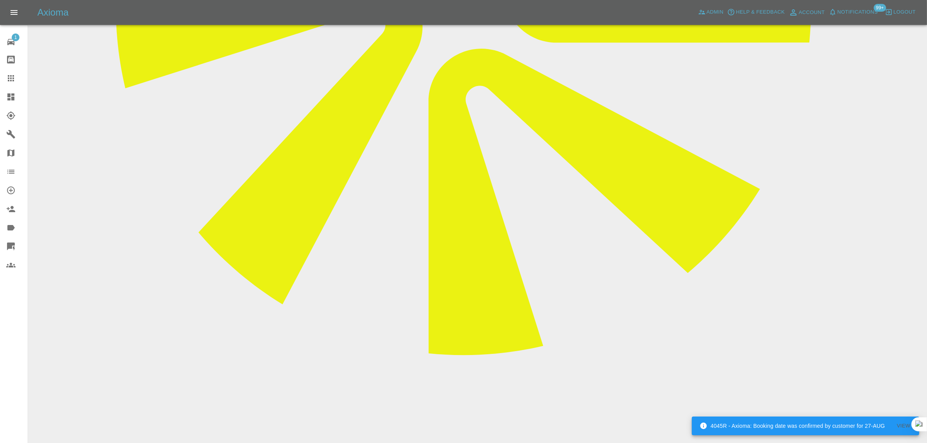
paste textarea "Even though these scratches are on different panels of the car they are very mi…"
type textarea "Even though these scratches are on different panels of the car they are very mi…"
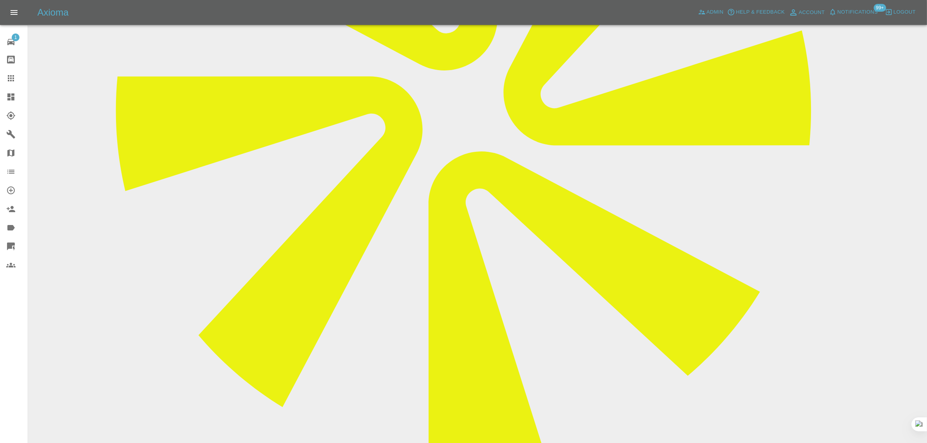
scroll to position [213, 0]
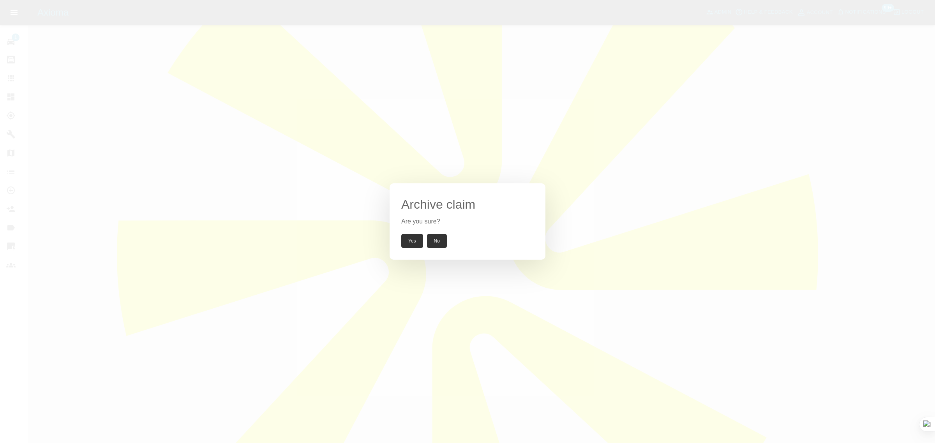
click at [409, 240] on button "Yes" at bounding box center [412, 241] width 22 height 14
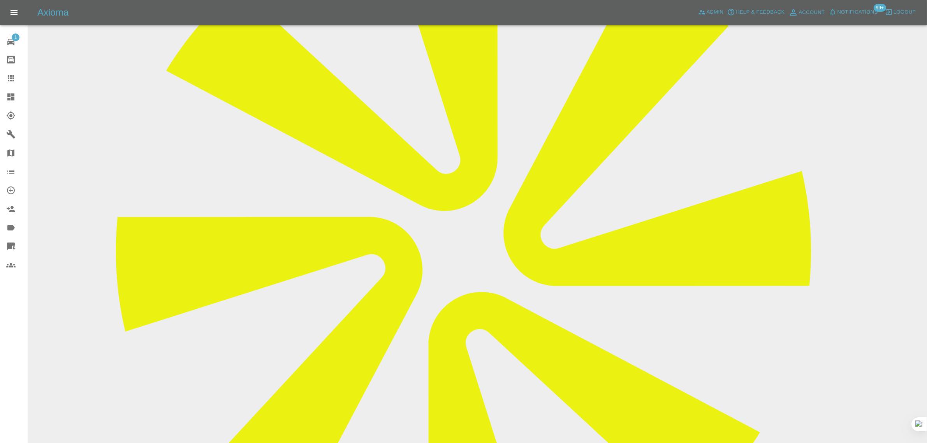
scroll to position [234, 0]
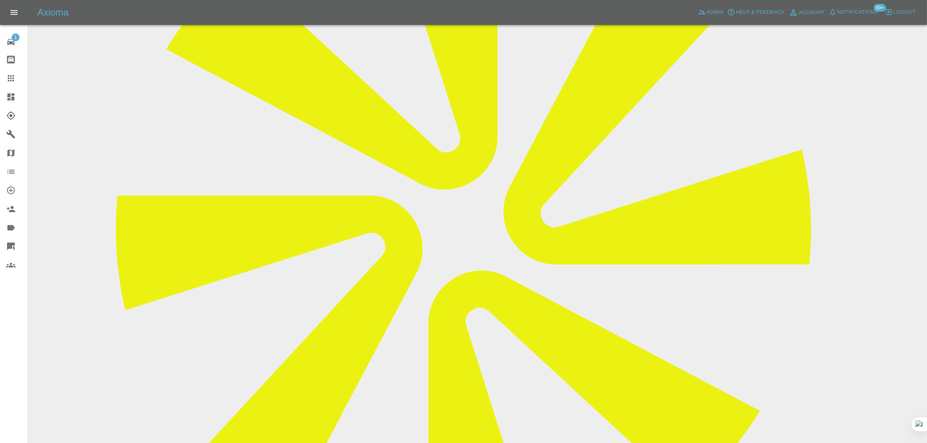
click at [8, 81] on icon at bounding box center [11, 78] width 6 height 6
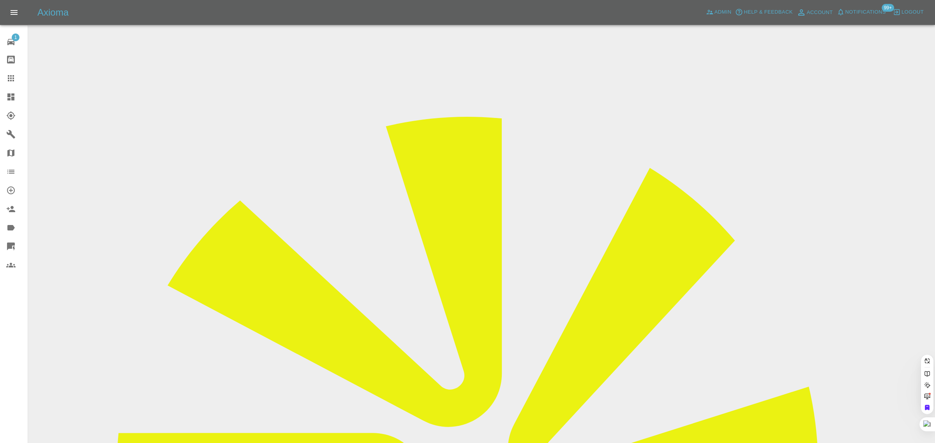
paste input "marcusastonell@googlemail.com"
type input "marcusastonell@googlemail.com"
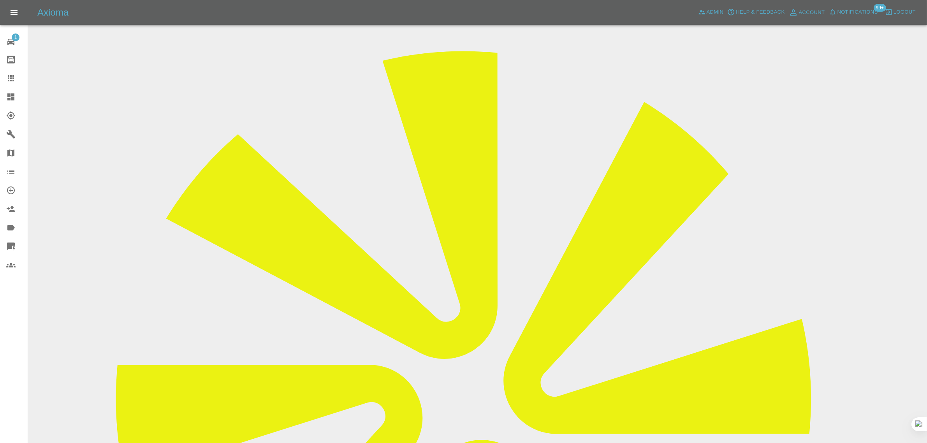
scroll to position [49, 0]
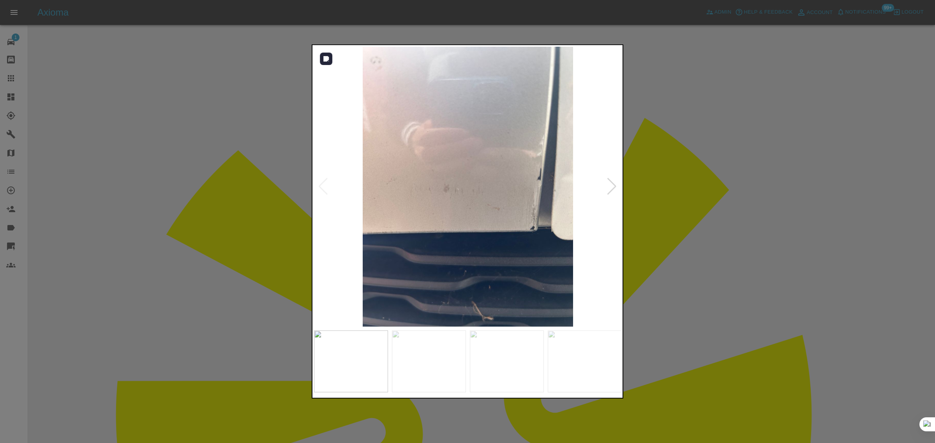
click at [608, 184] on div at bounding box center [612, 186] width 11 height 17
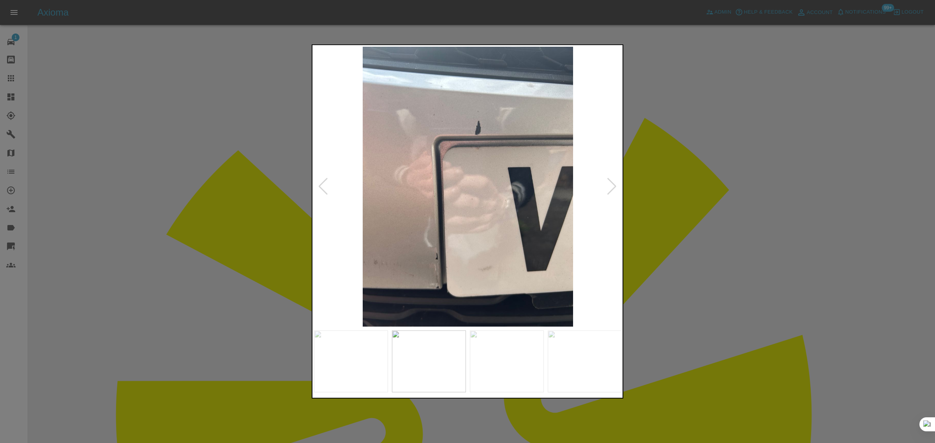
click at [609, 184] on div at bounding box center [612, 186] width 11 height 17
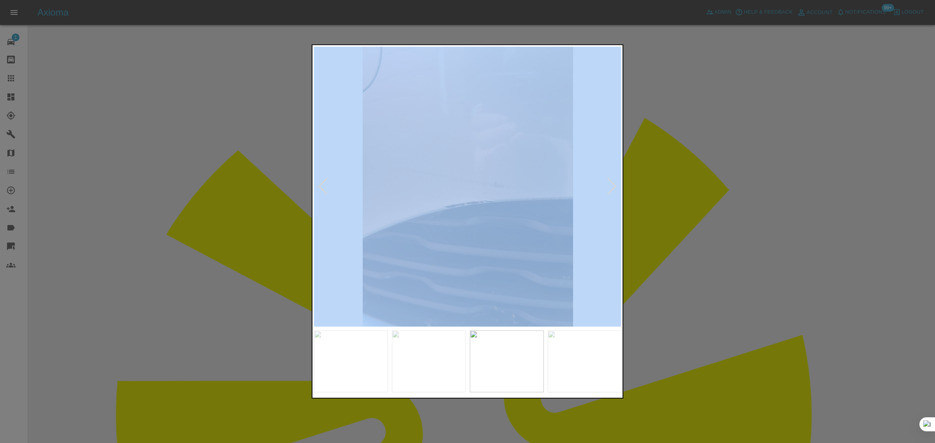
click at [609, 184] on div at bounding box center [612, 186] width 11 height 17
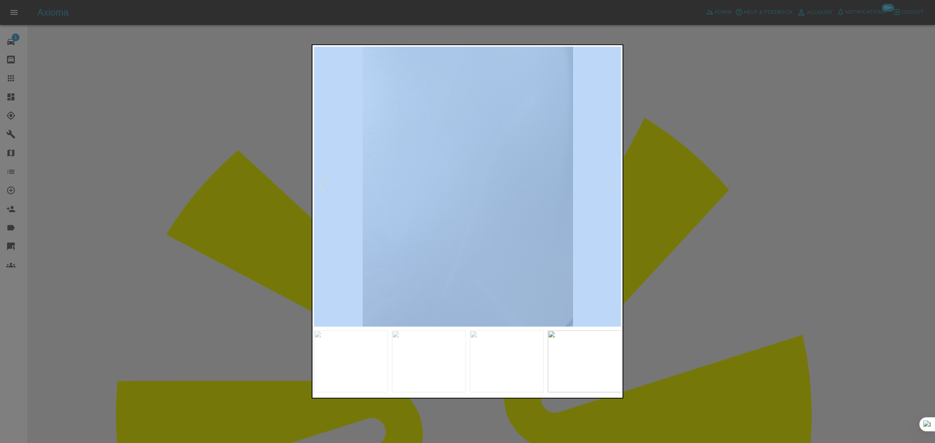
click at [609, 184] on img at bounding box center [468, 187] width 308 height 280
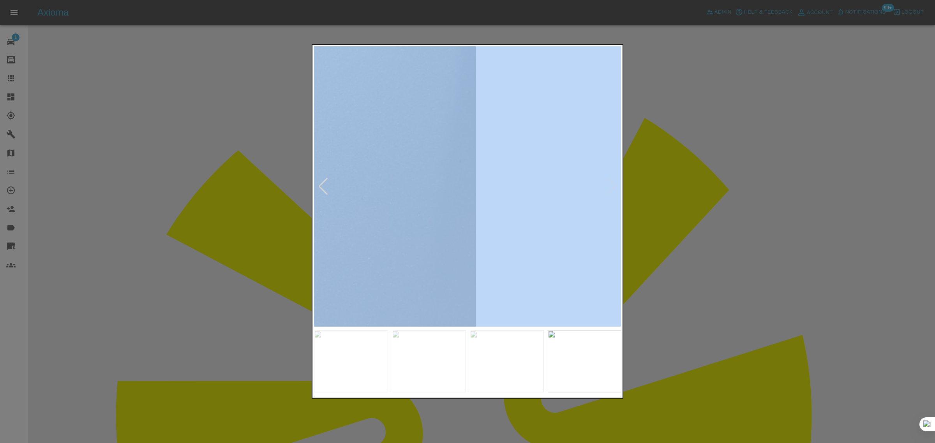
click at [609, 184] on img at bounding box center [160, 194] width 923 height 840
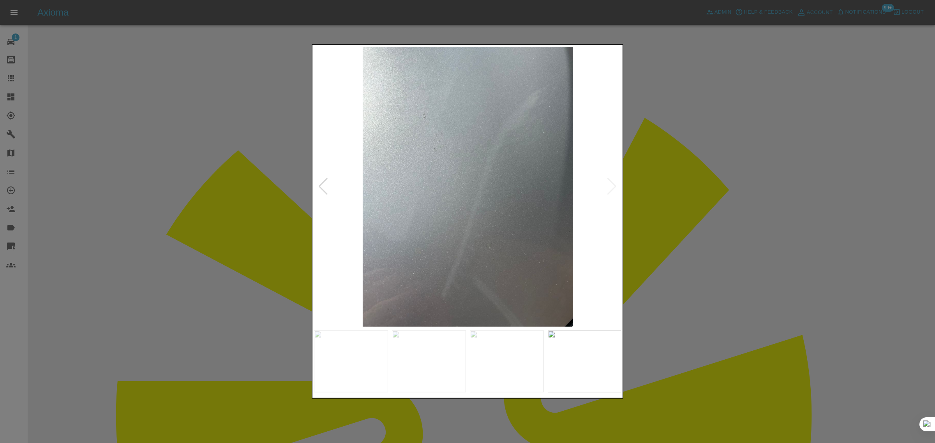
click at [690, 192] on div at bounding box center [467, 221] width 935 height 443
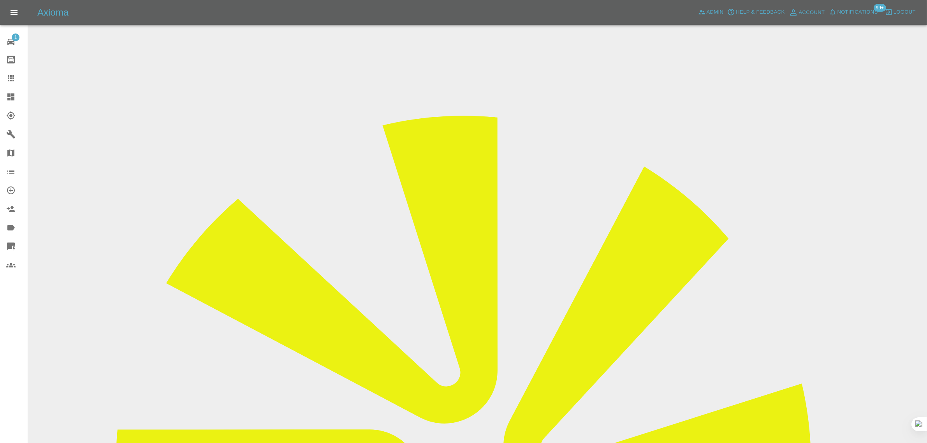
click at [0, 0] on input "Choose images" at bounding box center [0, 0] width 0 height 0
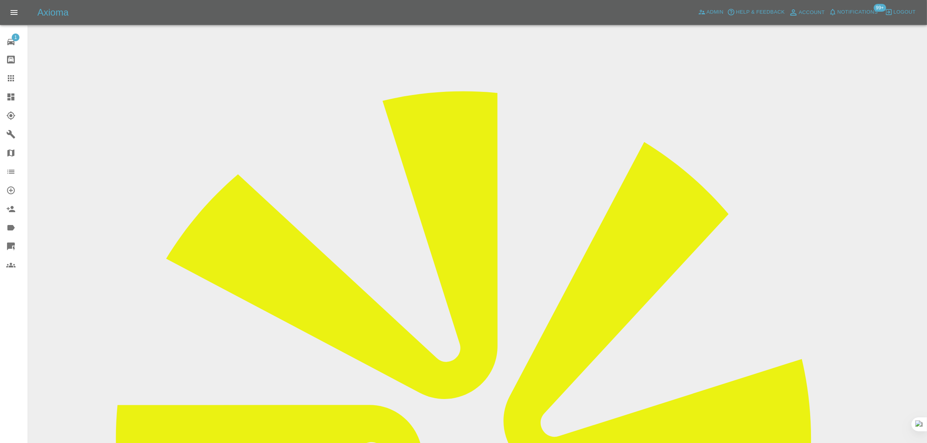
scroll to position [38, 0]
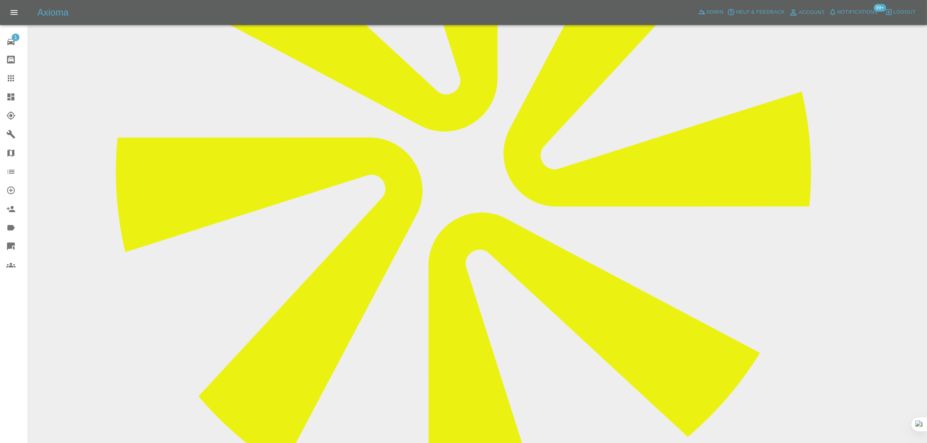
scroll to position [390, 0]
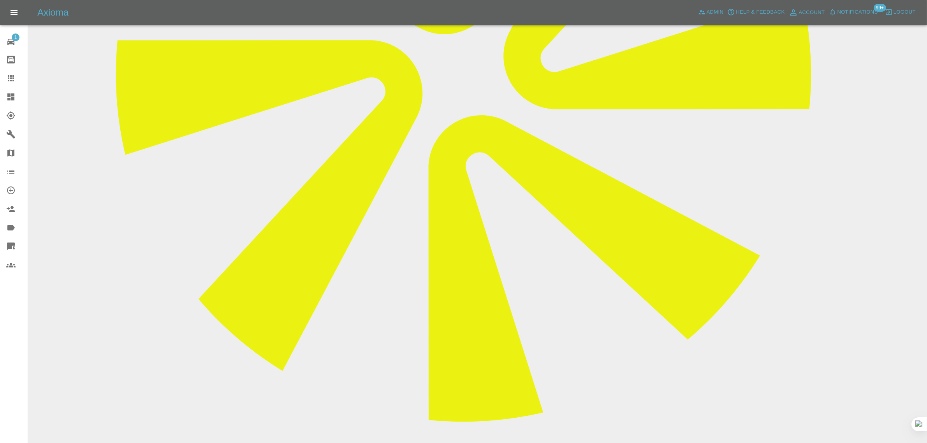
paste textarea "Yes I agree to the extra work being done and being charge an extra £95. Thank y…"
type textarea "Yes I agree to the extra work being done and being charge an extra £xx. Thank y…"
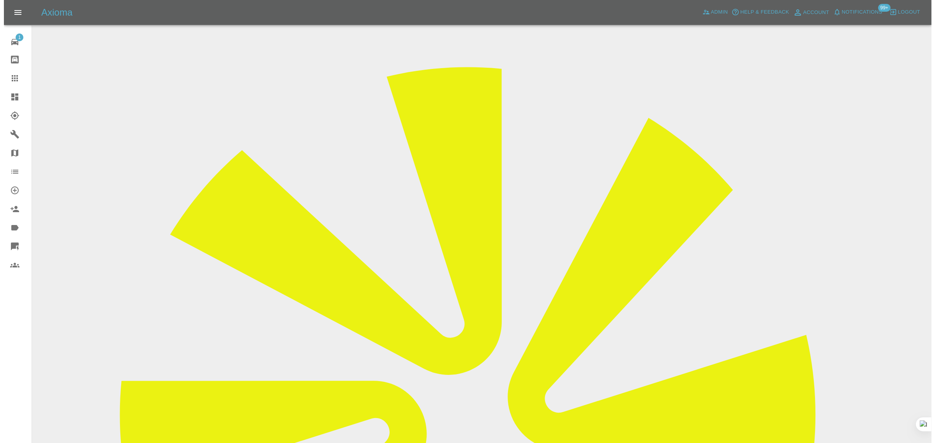
scroll to position [0, 0]
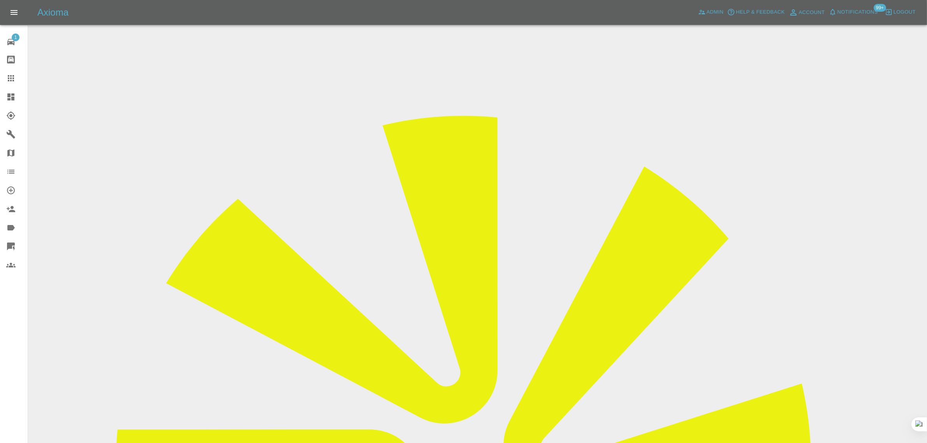
click at [9, 78] on icon at bounding box center [11, 78] width 6 height 6
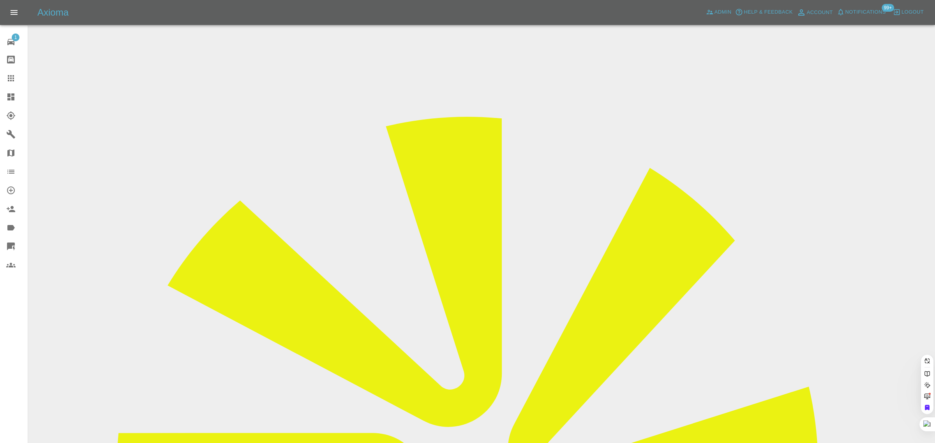
paste input "allsorts24@live.com"
type input "allsorts24@live.com"
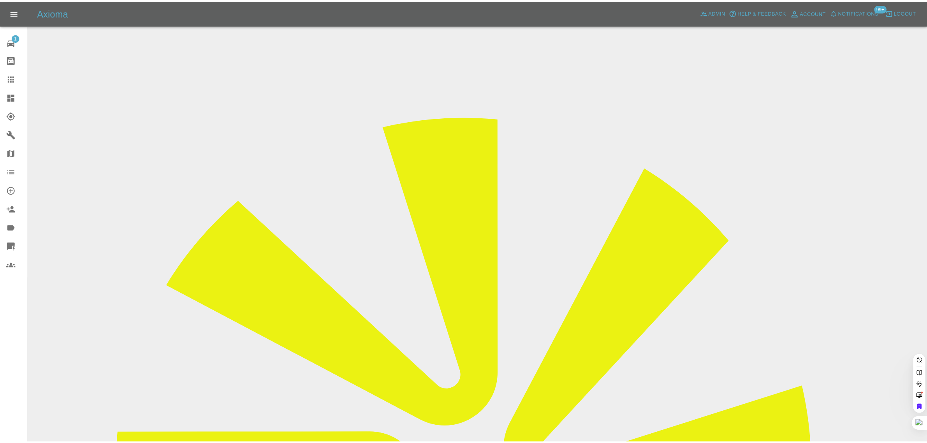
scroll to position [0, 0]
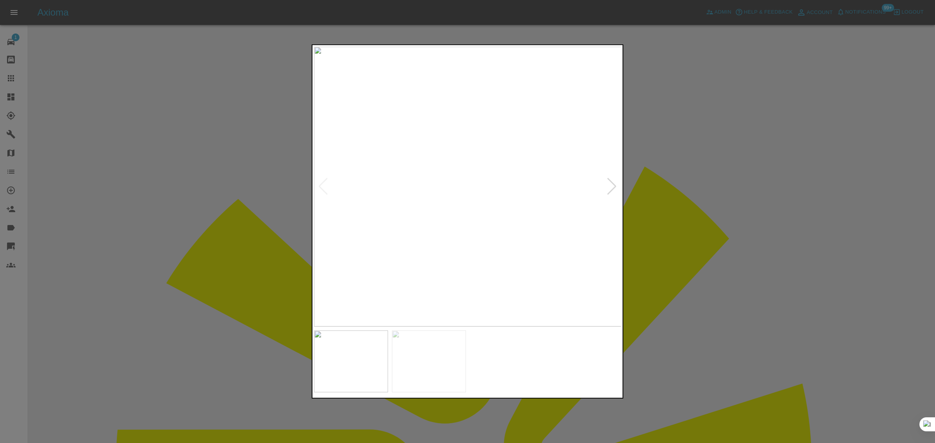
click at [8, 72] on div at bounding box center [467, 221] width 935 height 443
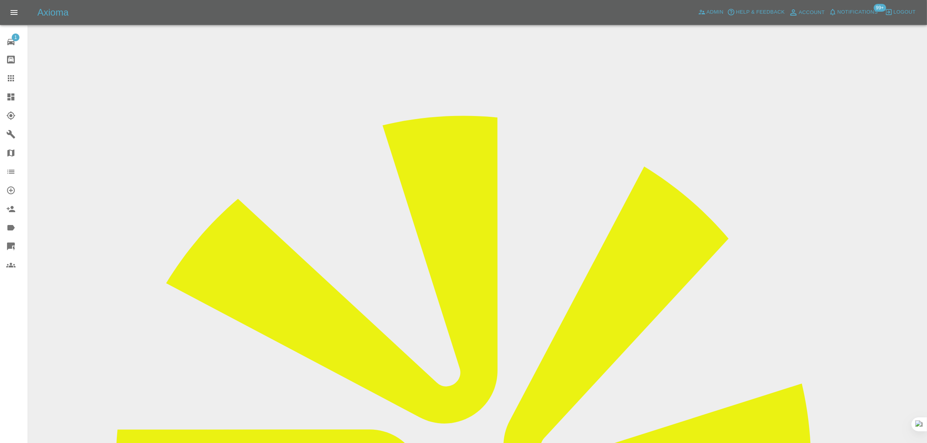
click at [9, 82] on icon at bounding box center [10, 78] width 9 height 9
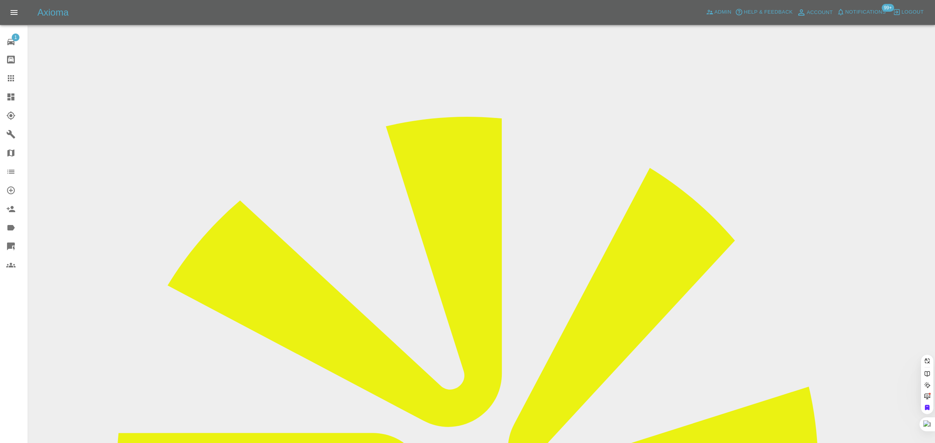
paste input "[EMAIL_ADDRESS][DOMAIN_NAME]"
type input "[EMAIL_ADDRESS][DOMAIN_NAME]"
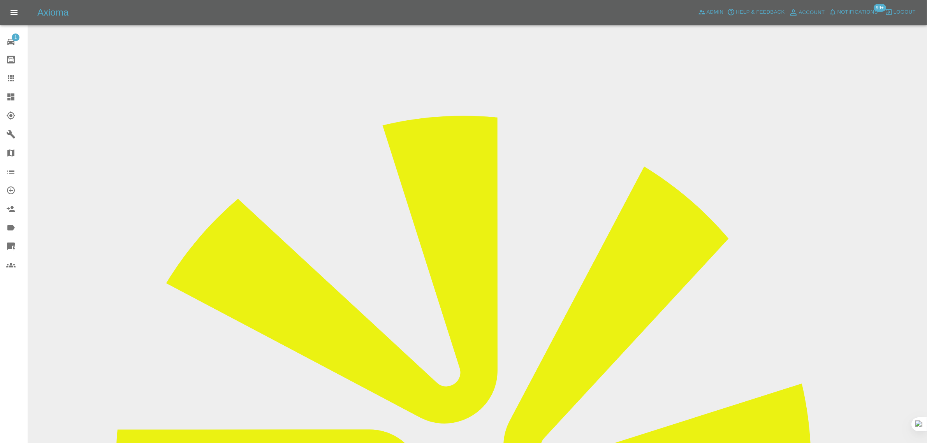
scroll to position [341, 0]
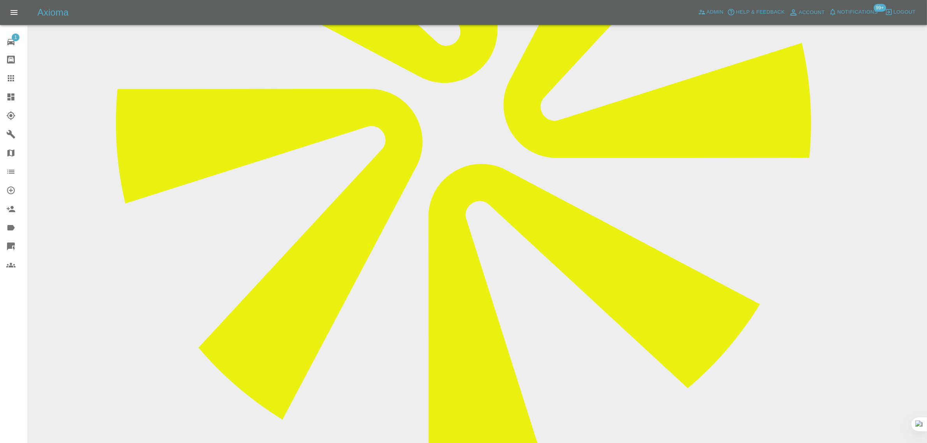
paste textarea "I have tried calling and unable to reach you. Can you call me please as I’ve ju…"
type textarea "I have tried calling and unable to reach you. Can you call me please as I’ve ju…"
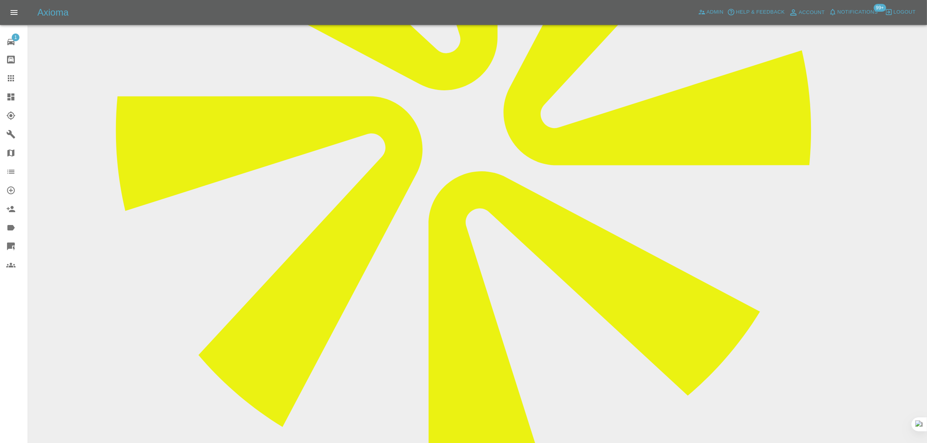
scroll to position [49, 0]
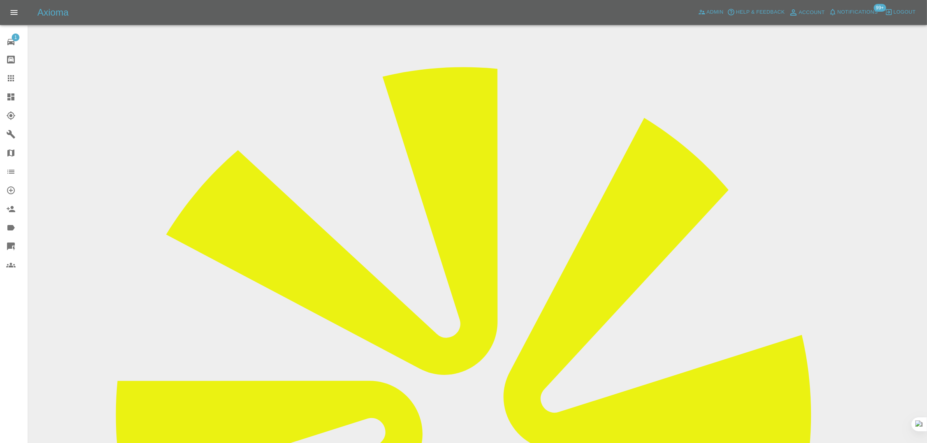
drag, startPoint x: 734, startPoint y: 73, endPoint x: 798, endPoint y: 71, distance: 63.6
copy tr "Smart Paint Repair"
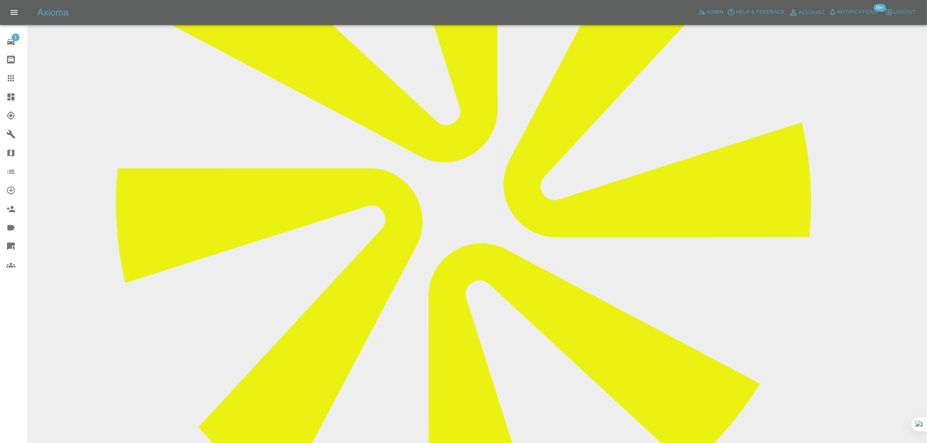
scroll to position [390, 0]
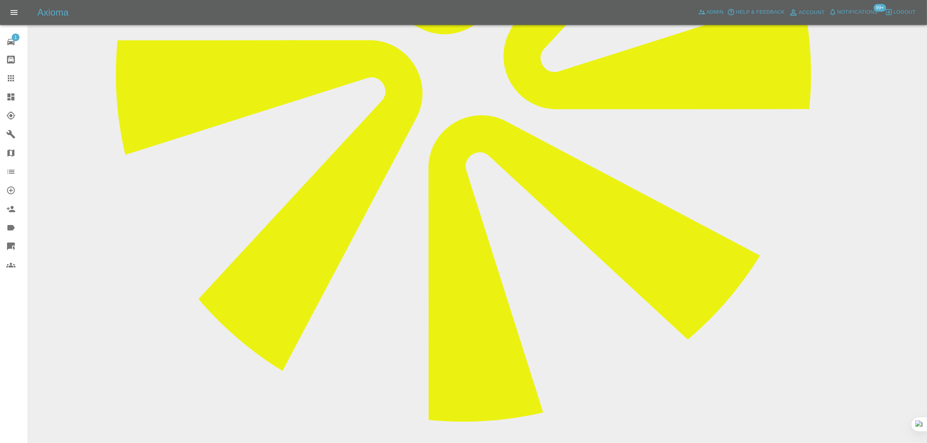
copy p "please reach out for ETA mate"
click at [10, 79] on icon at bounding box center [10, 78] width 9 height 9
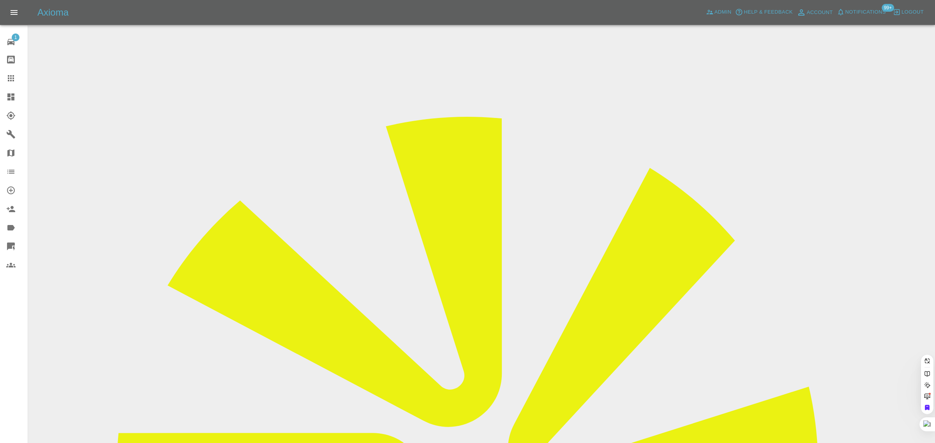
paste input "lexhunter.russell@cemex.com"
type input "lexhunter.russell@cemex.com"
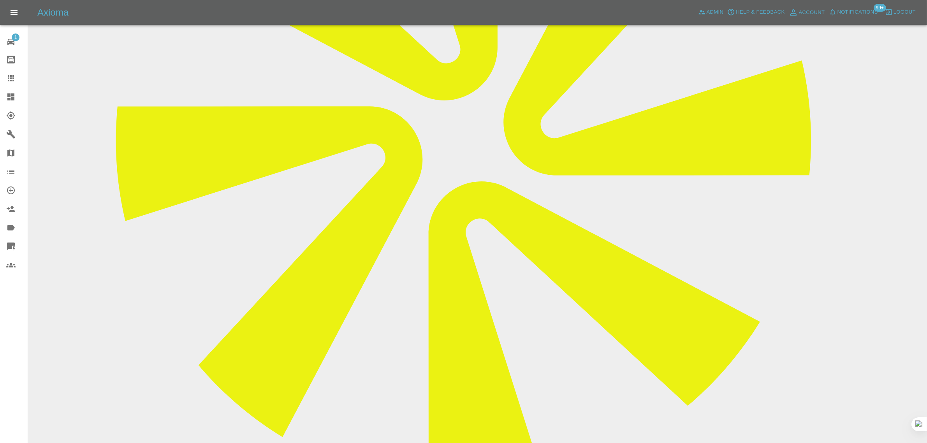
scroll to position [390, 0]
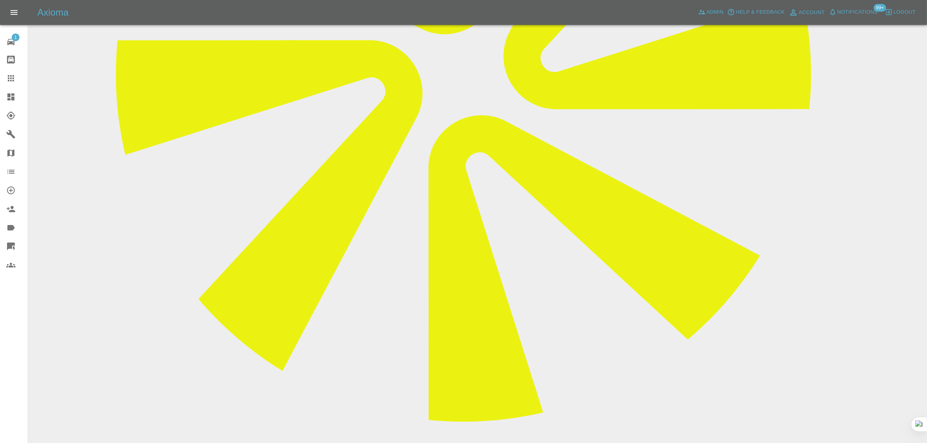
paste textarea "I did not realise that I needed off road parking and electricity when I booked …"
type textarea "I did not realise that I needed off road parking and electricity when I booked …"
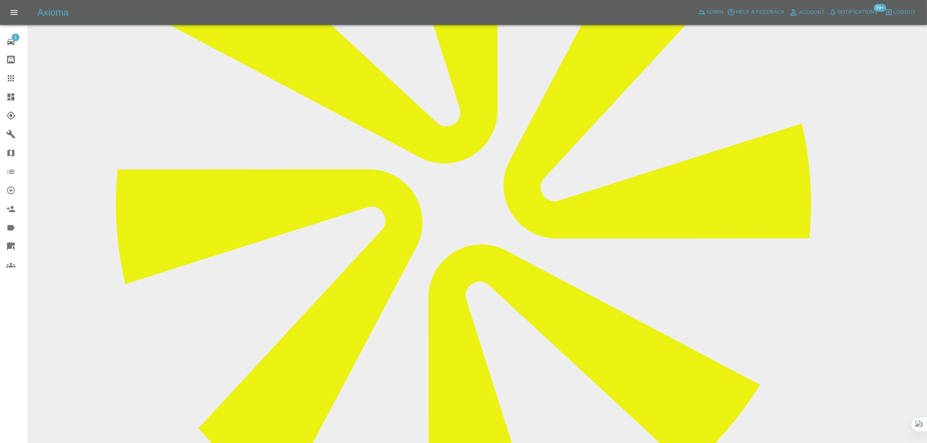
scroll to position [97, 0]
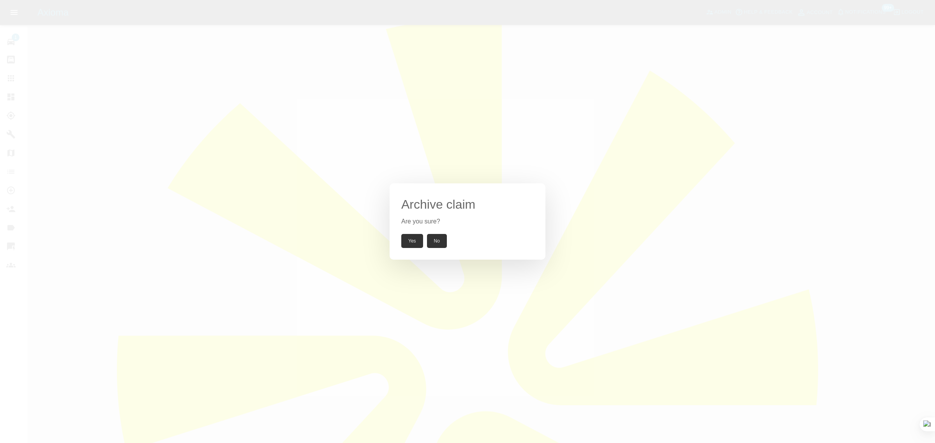
click at [404, 243] on button "Yes" at bounding box center [412, 241] width 22 height 14
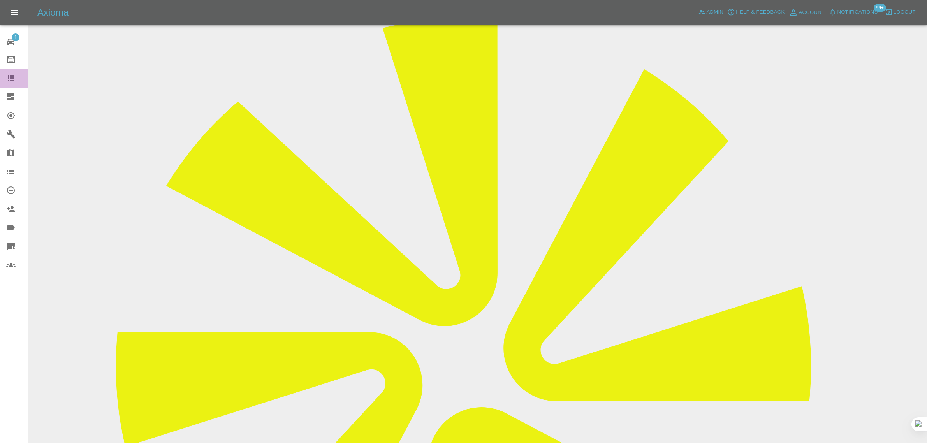
click at [16, 77] on div at bounding box center [17, 78] width 22 height 9
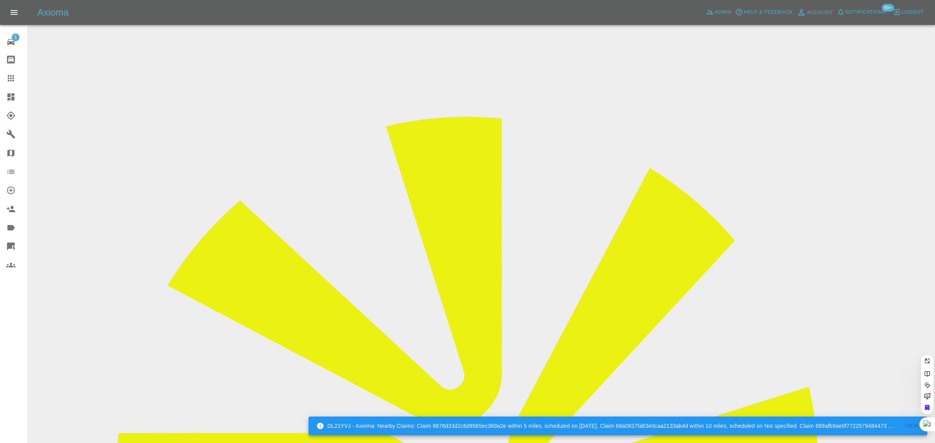
paste input "umangcshah@yahoo.com"
type input "umangcshah@yahoo.com"
